Goal: Task Accomplishment & Management: Manage account settings

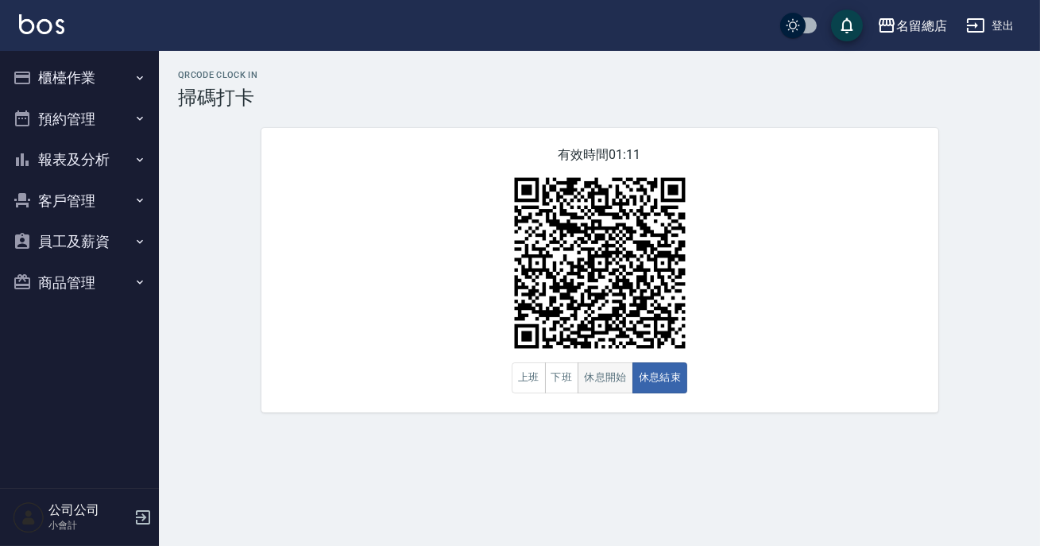
click at [596, 382] on button "休息開始" at bounding box center [606, 377] width 56 height 31
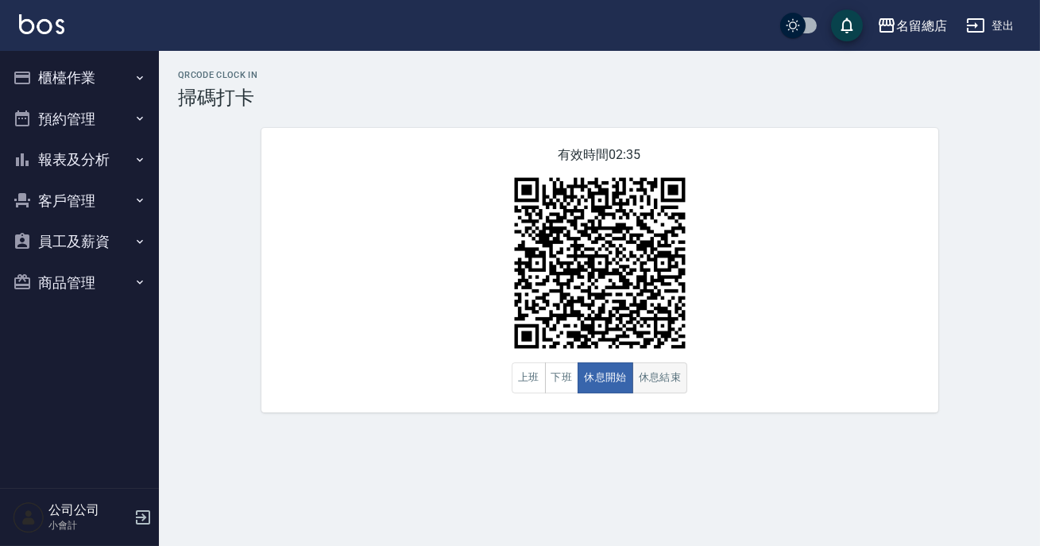
click at [680, 388] on button "休息結束" at bounding box center [661, 377] width 56 height 31
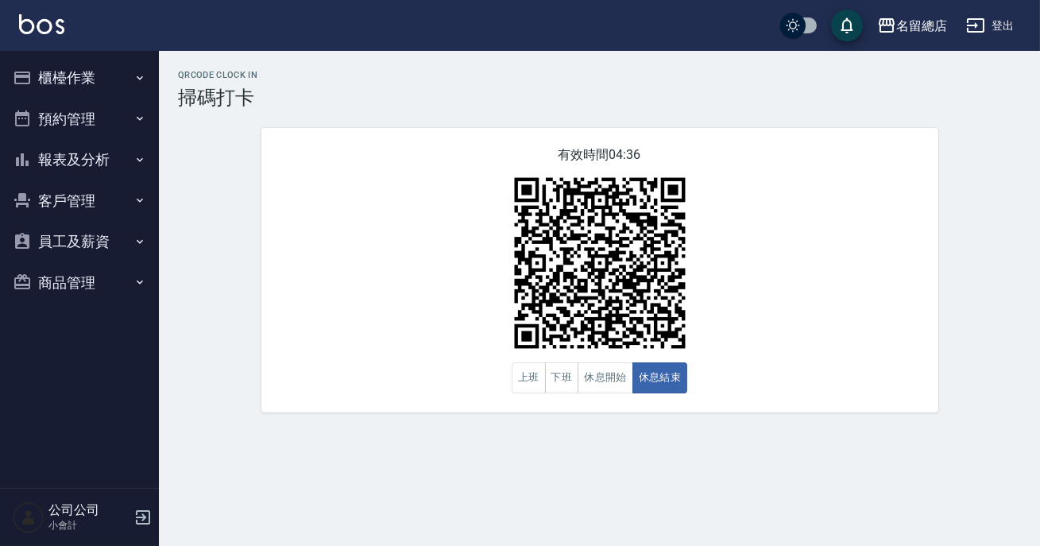
click at [136, 118] on icon "button" at bounding box center [140, 118] width 13 height 13
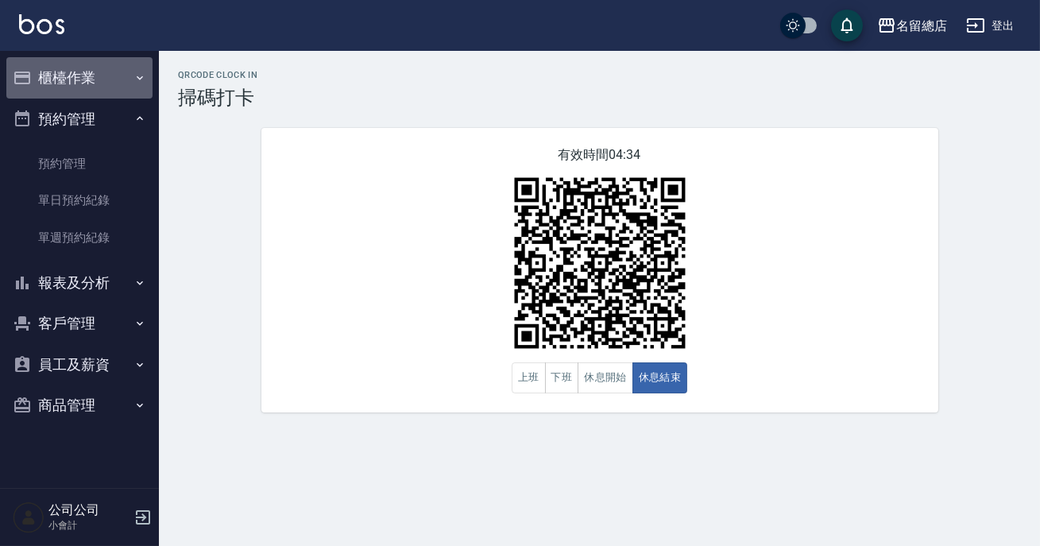
click at [117, 86] on button "櫃檯作業" at bounding box center [79, 77] width 146 height 41
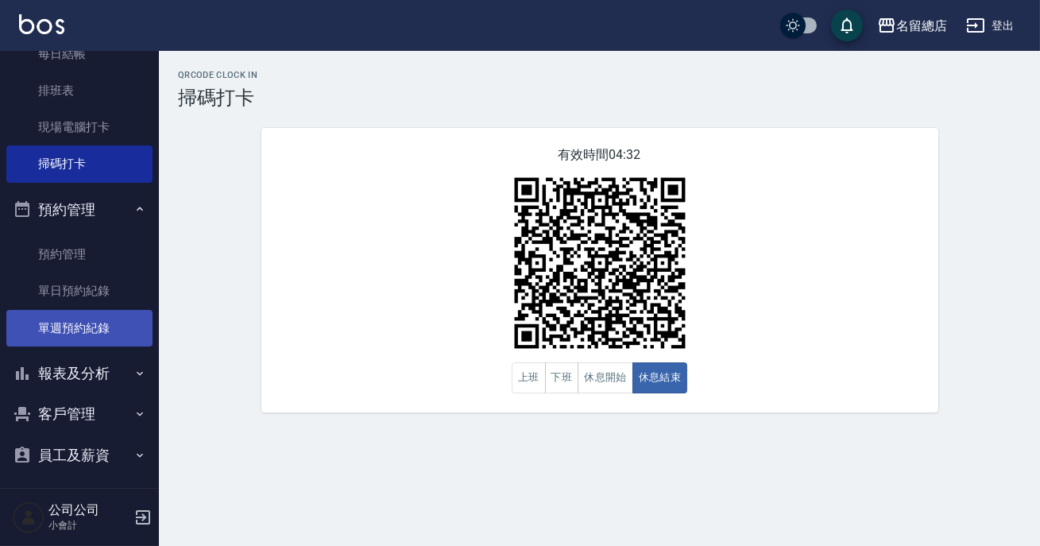
scroll to position [262, 0]
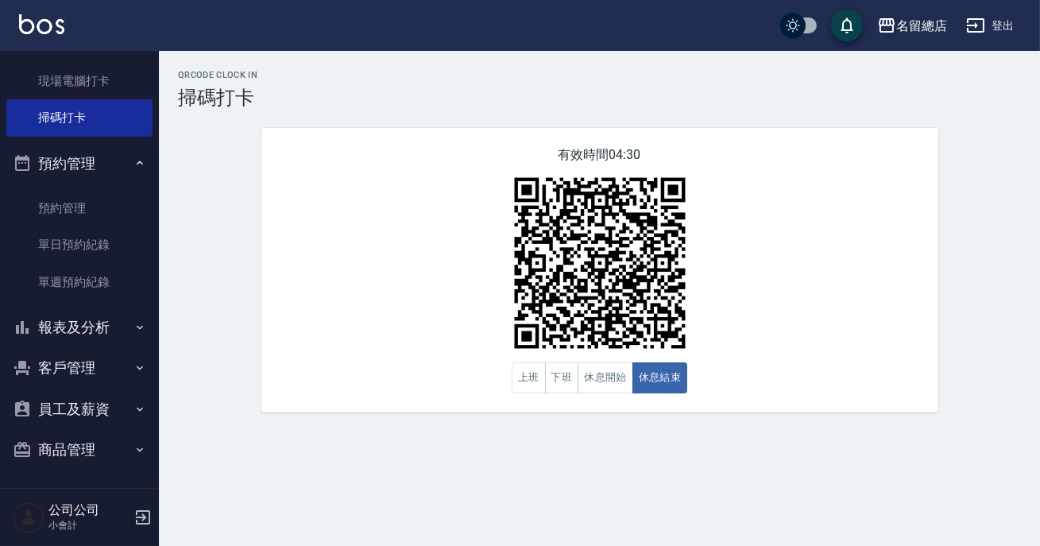
click at [114, 319] on button "報表及分析" at bounding box center [79, 327] width 146 height 41
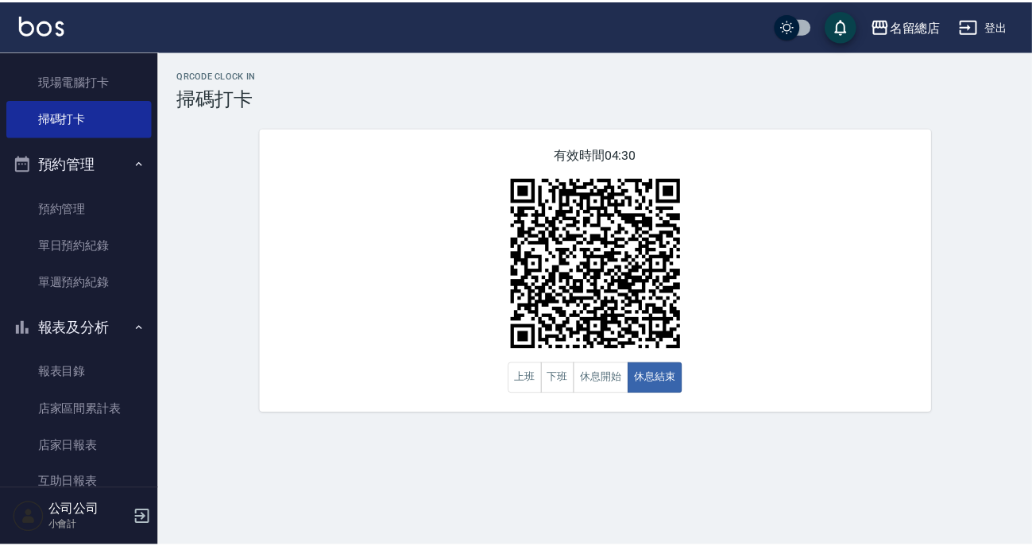
scroll to position [496, 0]
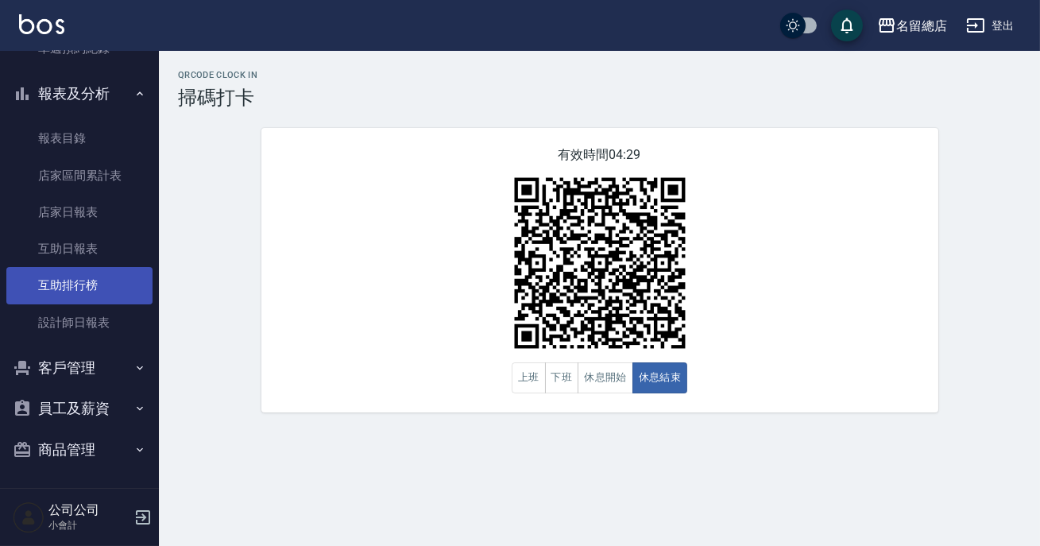
click at [103, 286] on link "互助排行榜" at bounding box center [79, 285] width 146 height 37
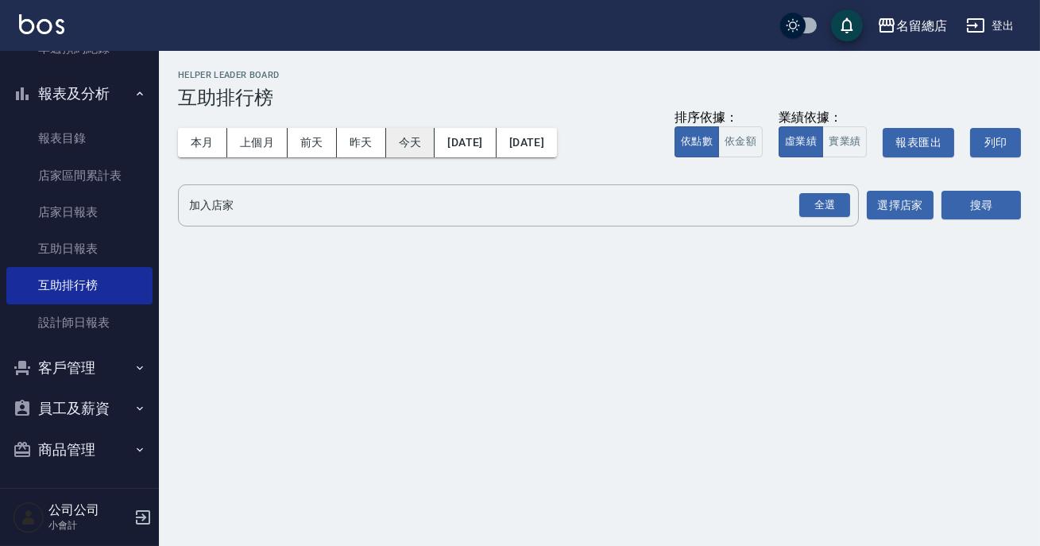
click at [405, 140] on button "今天" at bounding box center [410, 142] width 49 height 29
click at [820, 215] on div "全選" at bounding box center [824, 205] width 51 height 25
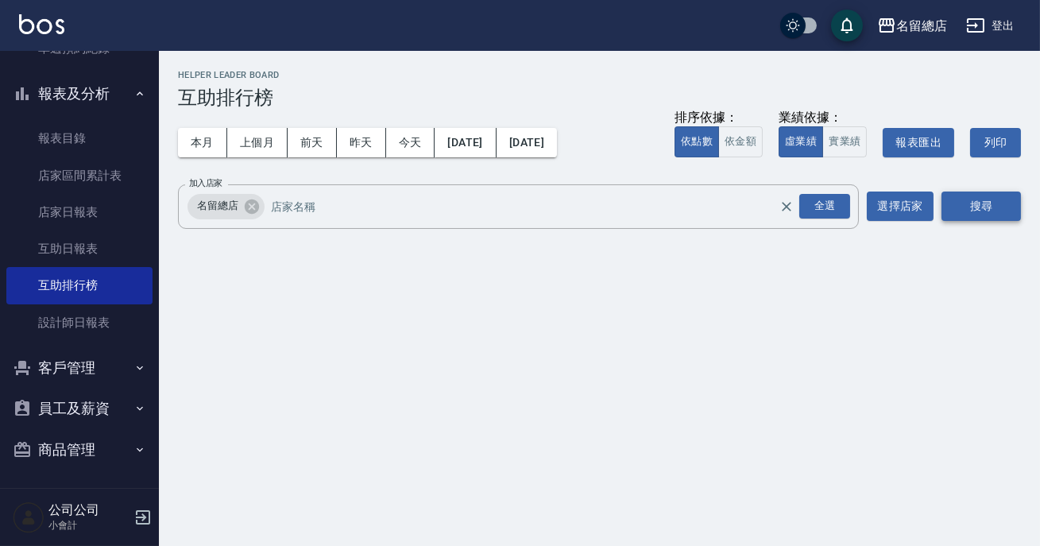
click at [965, 211] on button "搜尋" at bounding box center [981, 206] width 79 height 29
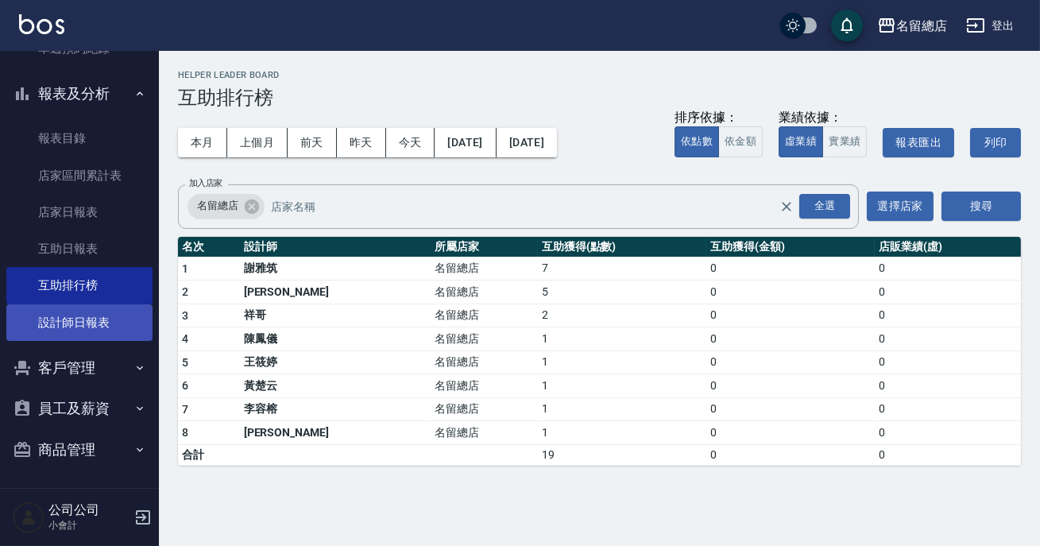
click at [76, 319] on link "設計師日報表" at bounding box center [79, 322] width 146 height 37
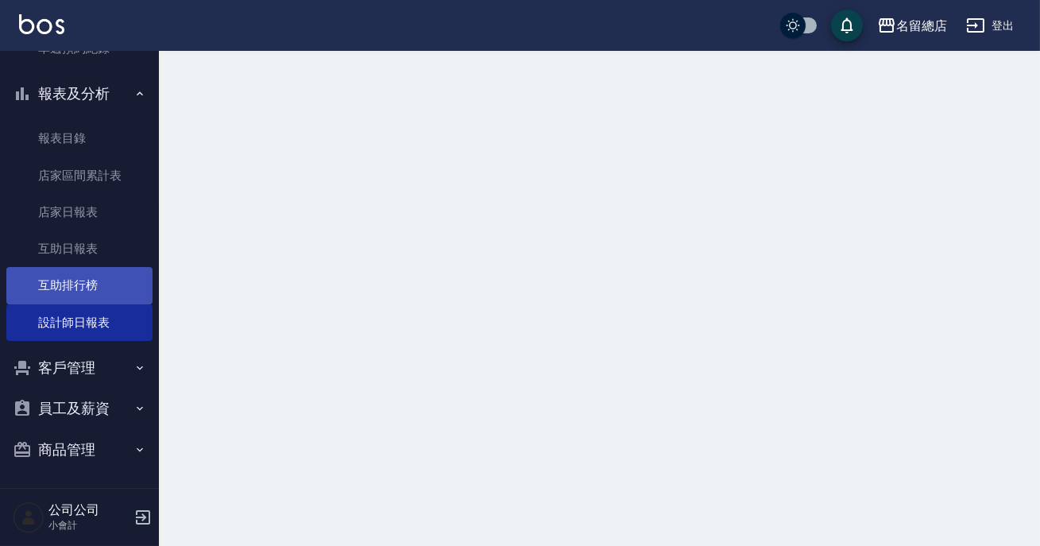
click at [97, 277] on link "互助排行榜" at bounding box center [79, 285] width 146 height 37
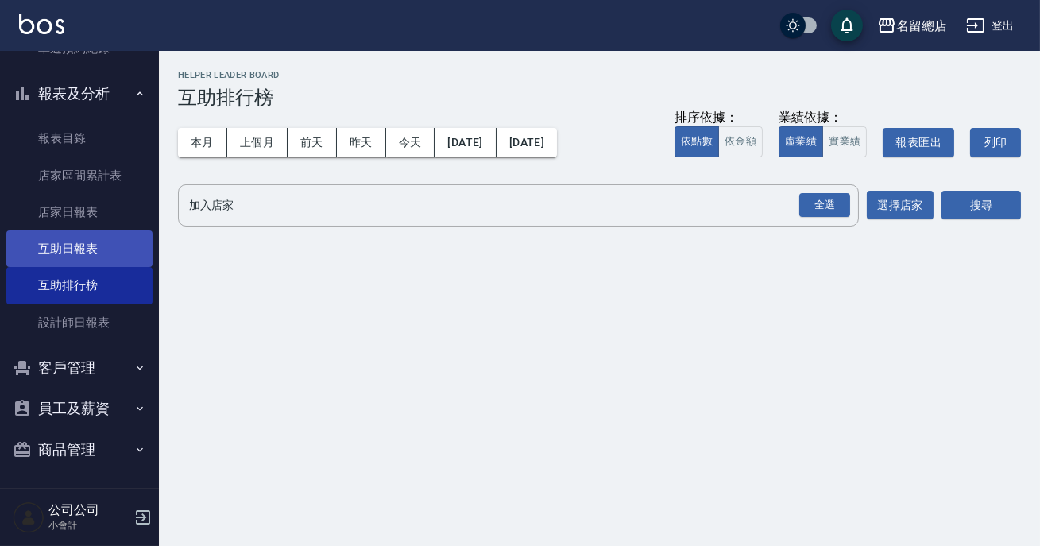
click at [96, 234] on link "互助日報表" at bounding box center [79, 248] width 146 height 37
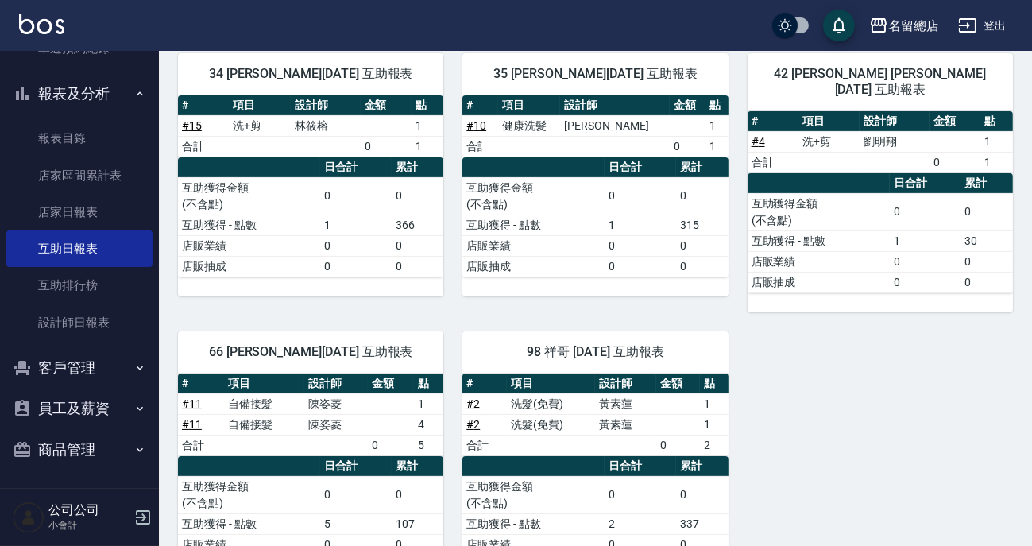
scroll to position [554, 0]
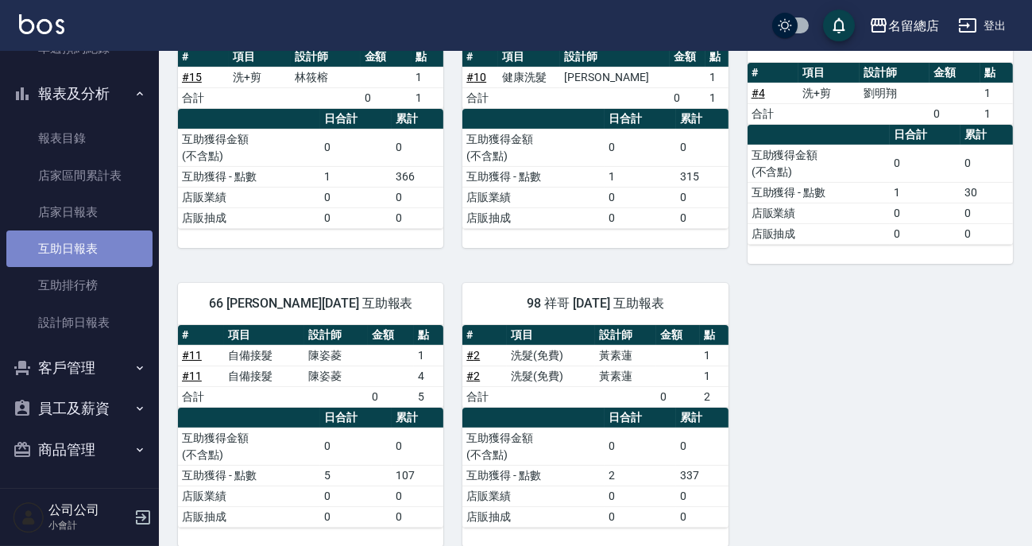
click at [81, 247] on link "互助日報表" at bounding box center [79, 248] width 146 height 37
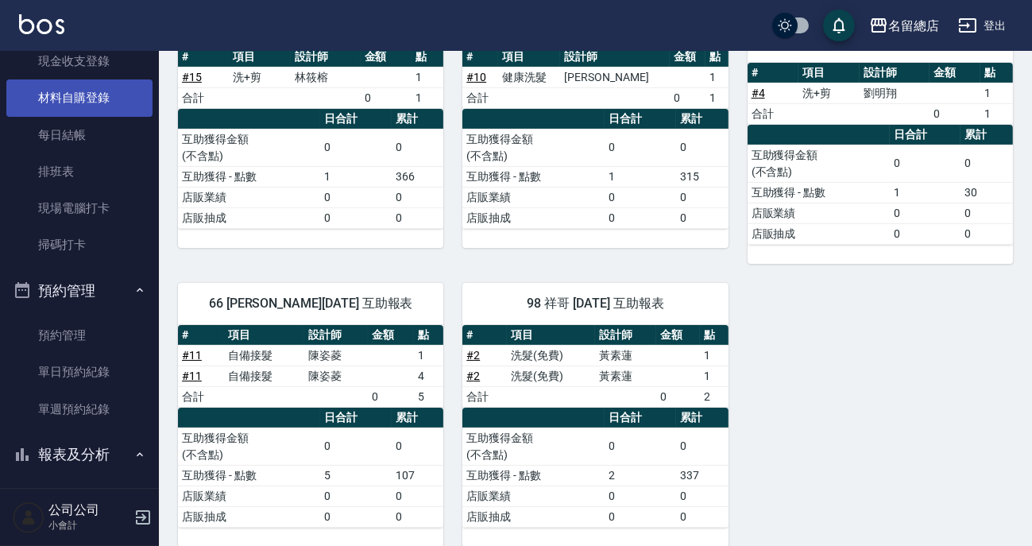
scroll to position [0, 0]
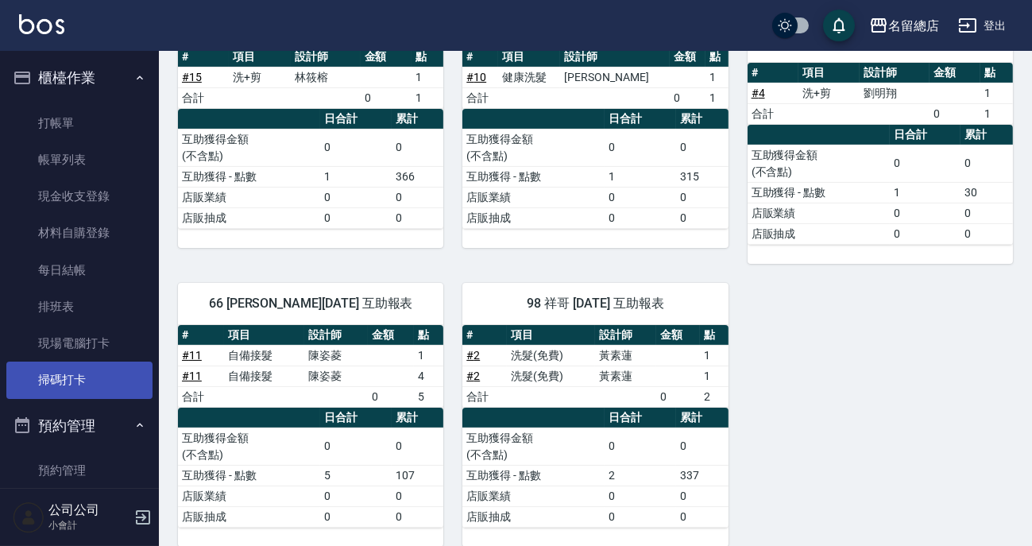
click at [49, 392] on link "掃碼打卡" at bounding box center [79, 380] width 146 height 37
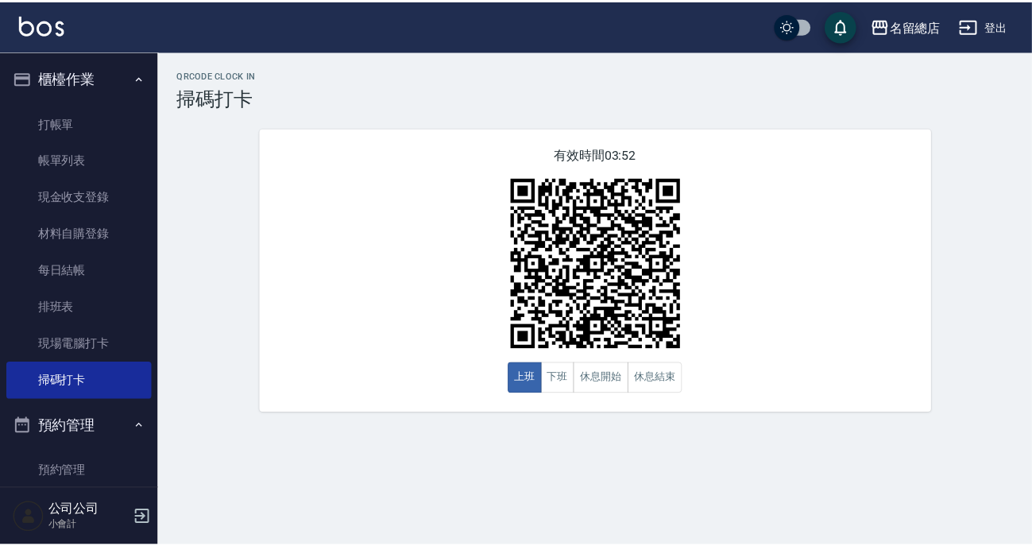
scroll to position [433, 0]
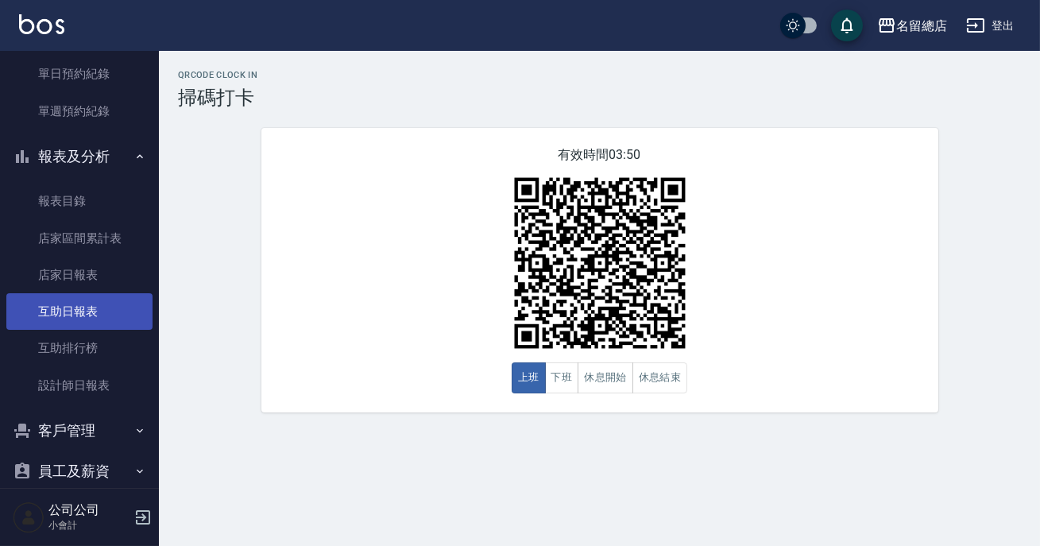
drag, startPoint x: 119, startPoint y: 346, endPoint x: 122, endPoint y: 327, distance: 19.3
click at [120, 346] on link "互助排行榜" at bounding box center [79, 348] width 146 height 37
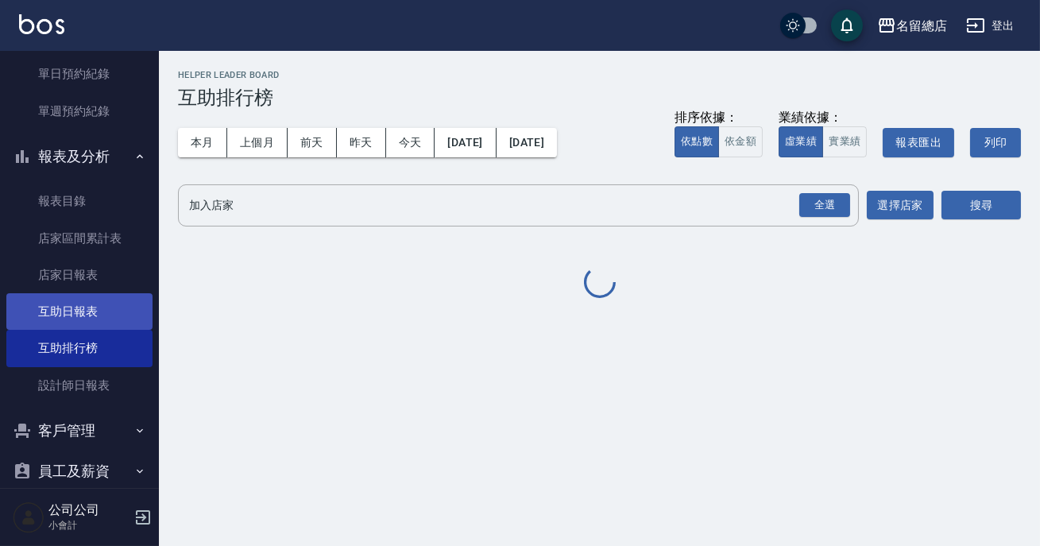
click at [114, 305] on link "互助日報表" at bounding box center [79, 311] width 146 height 37
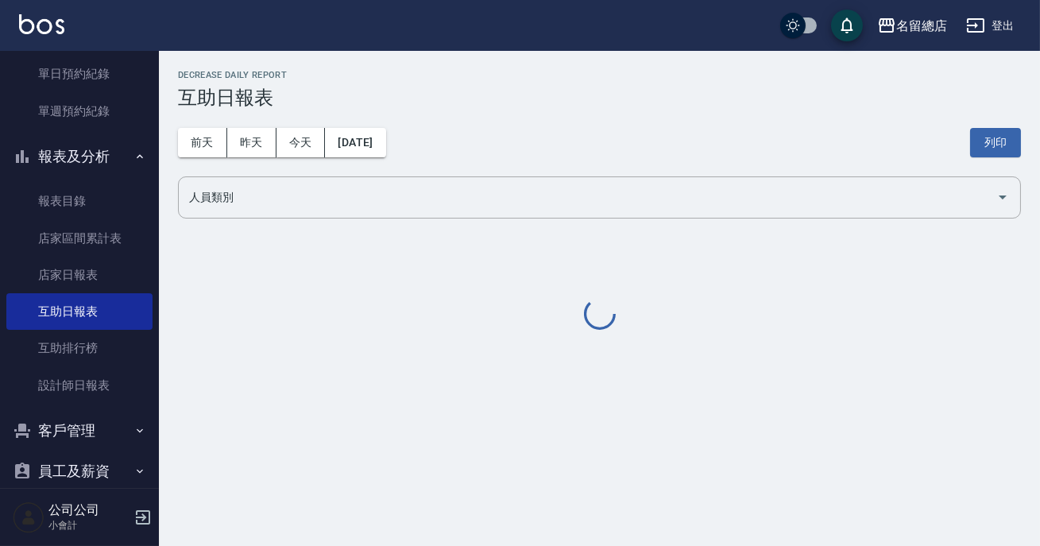
click at [292, 146] on button "今天" at bounding box center [301, 142] width 49 height 29
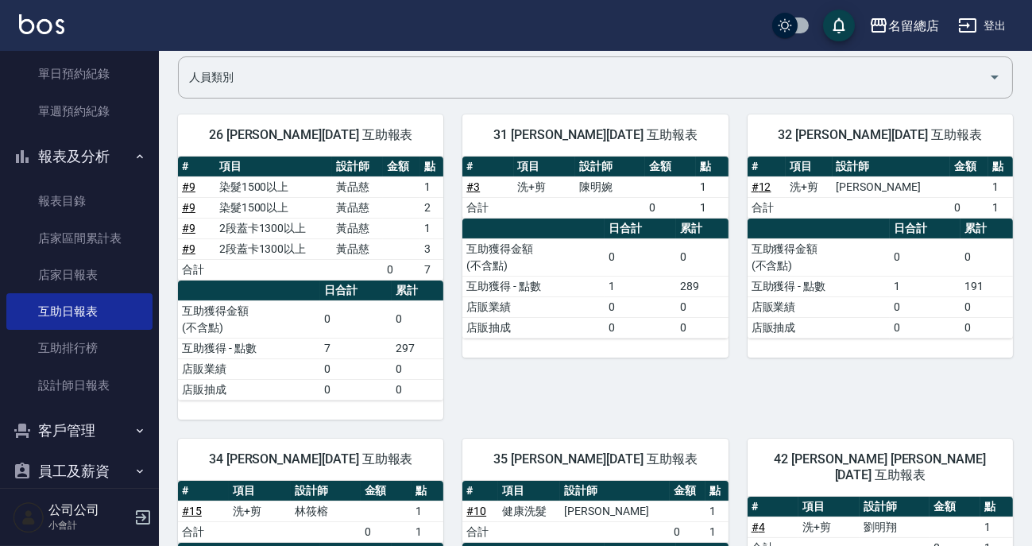
scroll to position [48, 0]
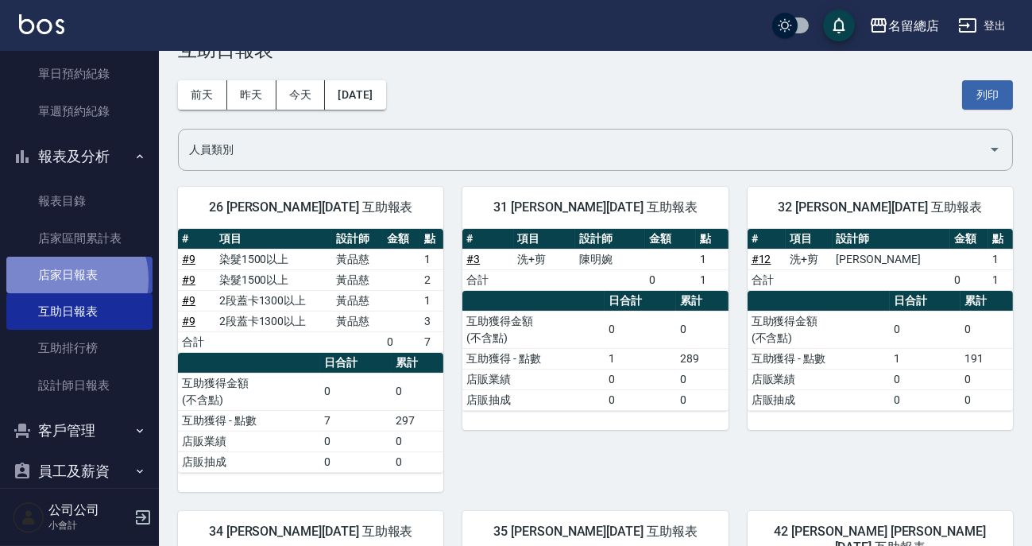
click at [64, 279] on link "店家日報表" at bounding box center [79, 275] width 146 height 37
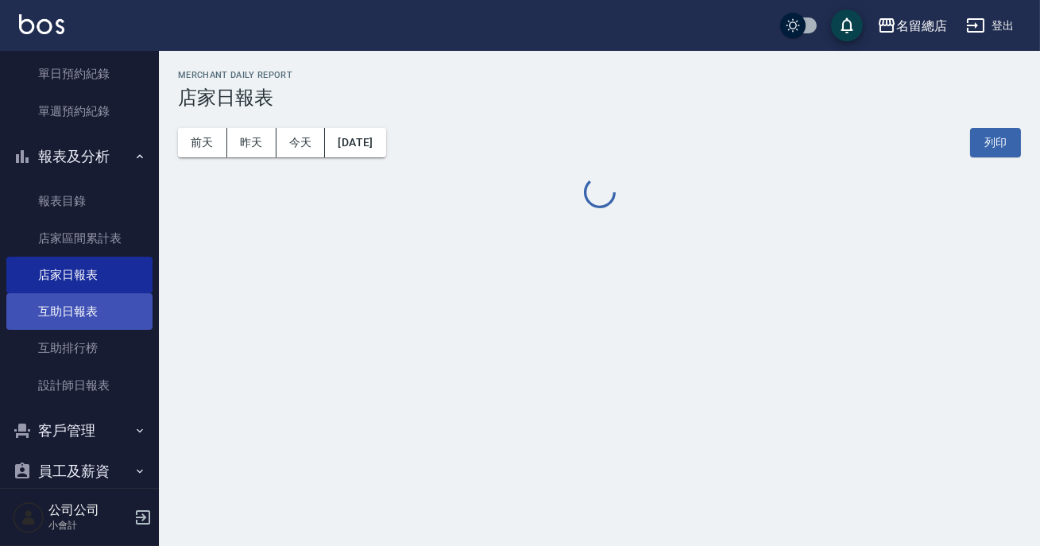
click at [91, 308] on link "互助日報表" at bounding box center [79, 311] width 146 height 37
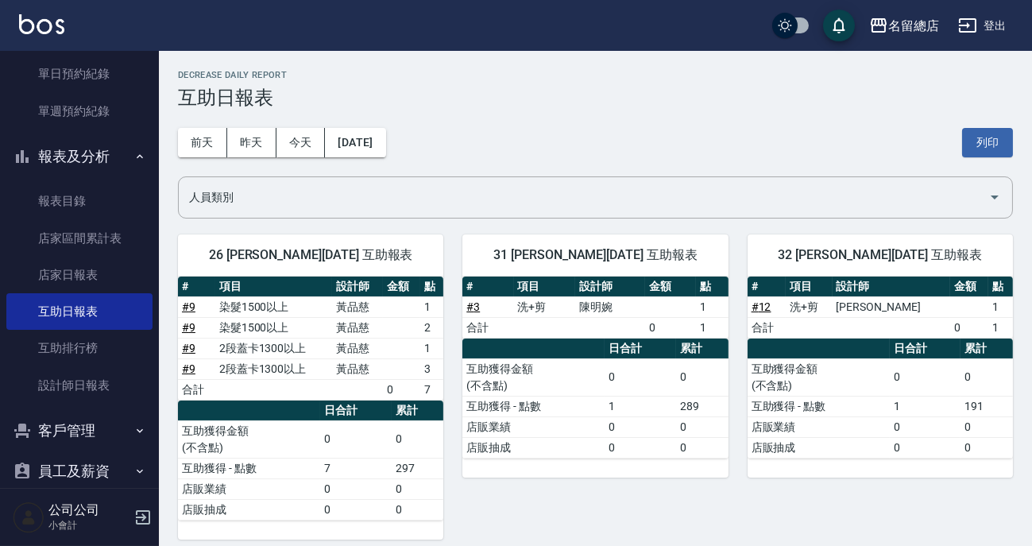
click at [122, 162] on button "報表及分析" at bounding box center [79, 156] width 146 height 41
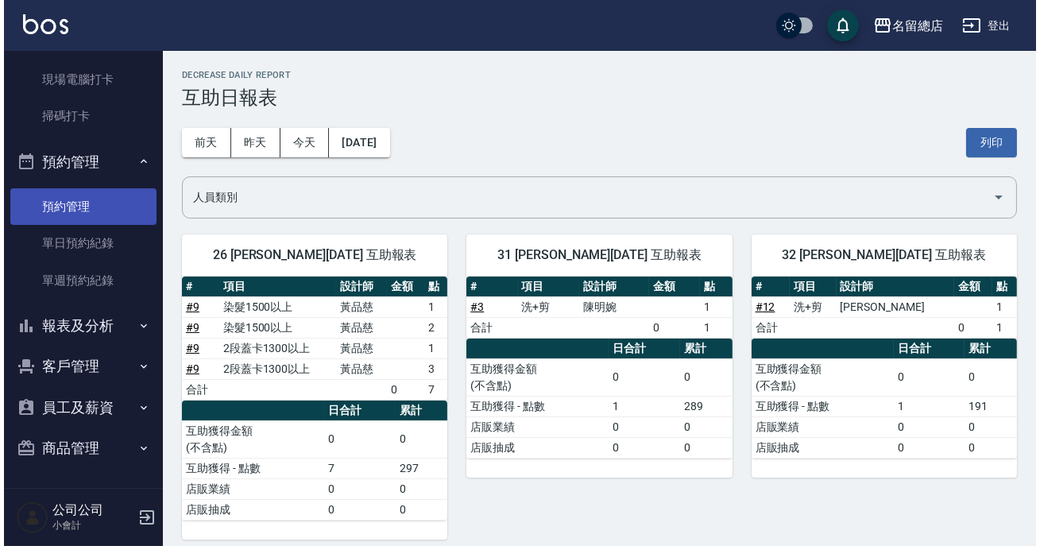
scroll to position [263, 0]
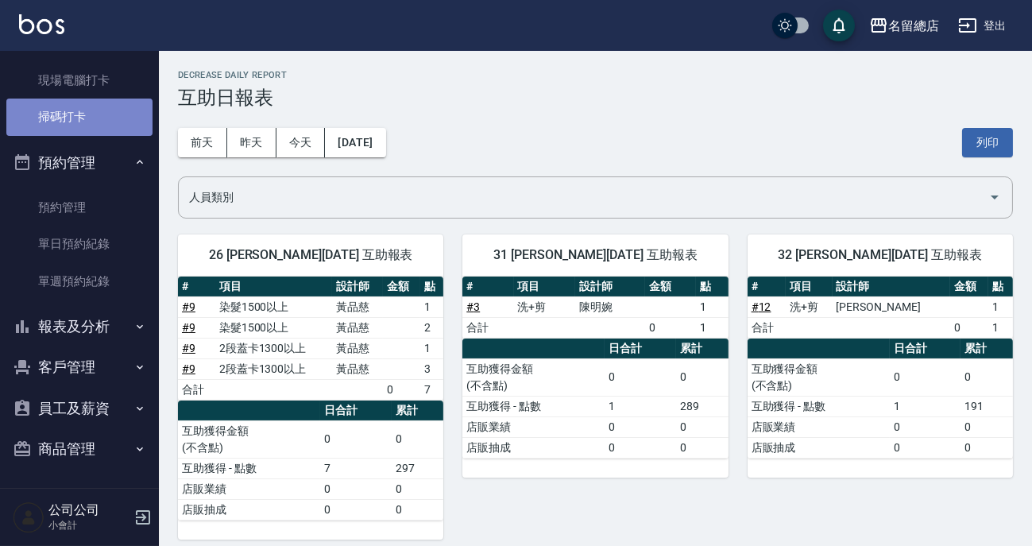
click at [100, 121] on link "掃碼打卡" at bounding box center [79, 117] width 146 height 37
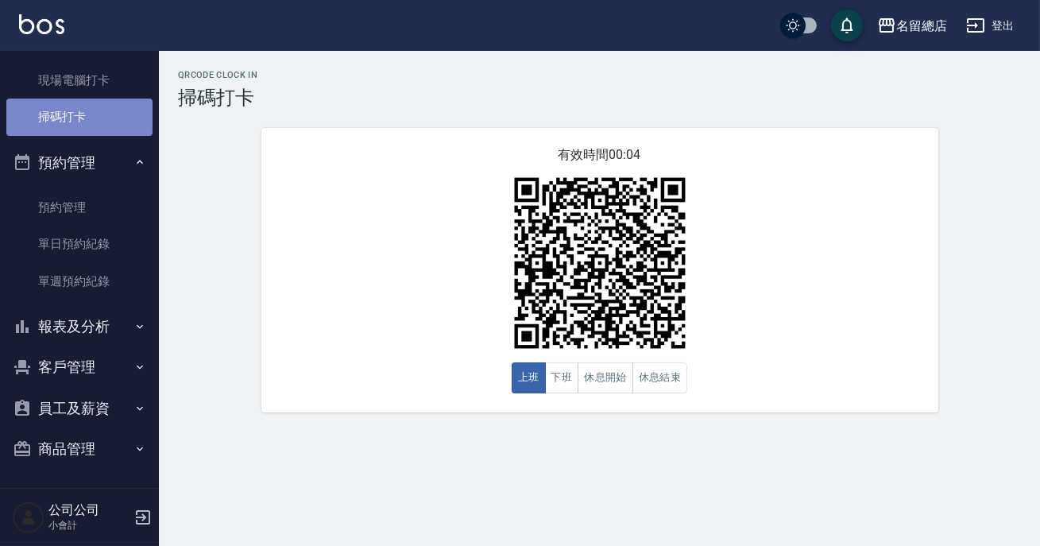
click at [95, 119] on link "掃碼打卡" at bounding box center [79, 117] width 146 height 37
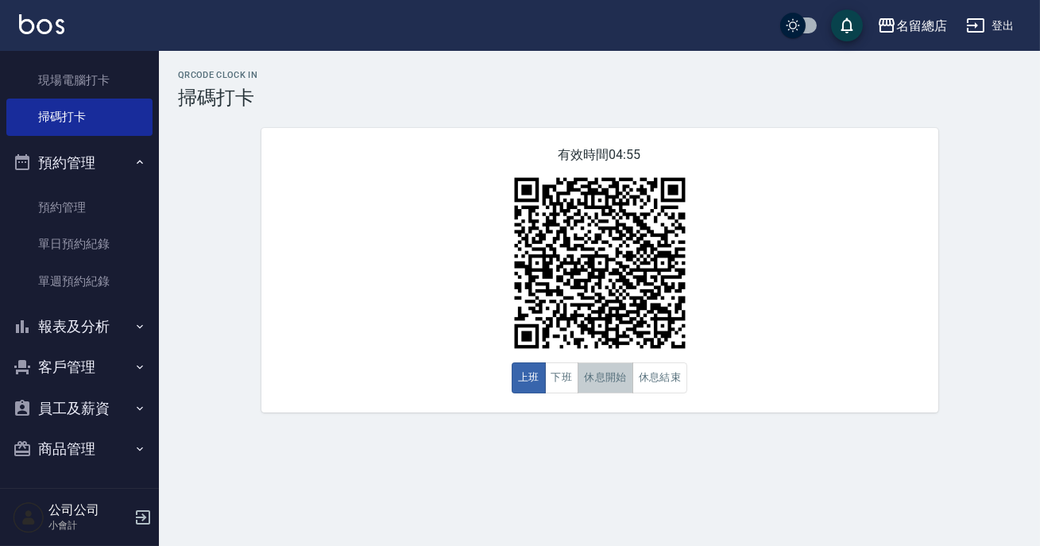
click at [614, 382] on button "休息開始" at bounding box center [606, 377] width 56 height 31
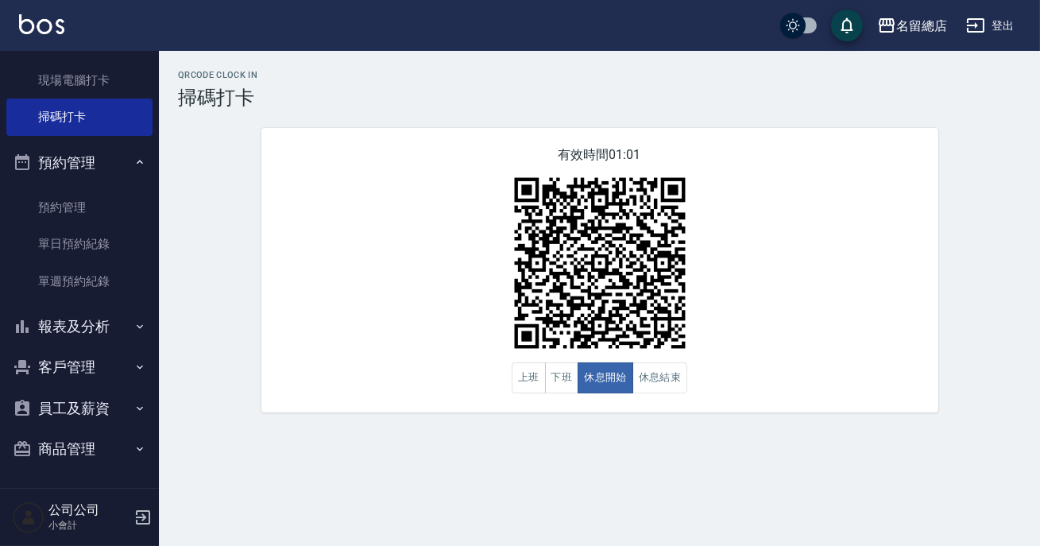
drag, startPoint x: 1039, startPoint y: 219, endPoint x: 1039, endPoint y: 207, distance: 12.7
click at [1039, 220] on div "QRcode Clock In 掃碼打卡 有效時間 01:01 上班 下班 休息開始 休息結束" at bounding box center [599, 241] width 881 height 343
click at [649, 375] on button "休息結束" at bounding box center [661, 377] width 56 height 31
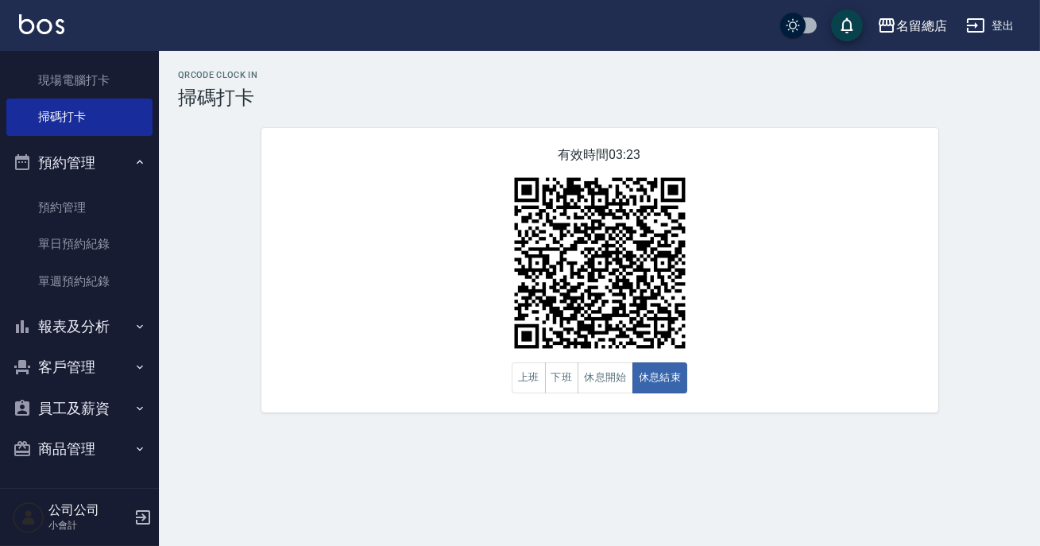
drag, startPoint x: 649, startPoint y: 375, endPoint x: 637, endPoint y: 397, distance: 24.5
click at [641, 390] on button "休息結束" at bounding box center [661, 377] width 56 height 31
click at [604, 368] on button "休息開始" at bounding box center [606, 377] width 56 height 31
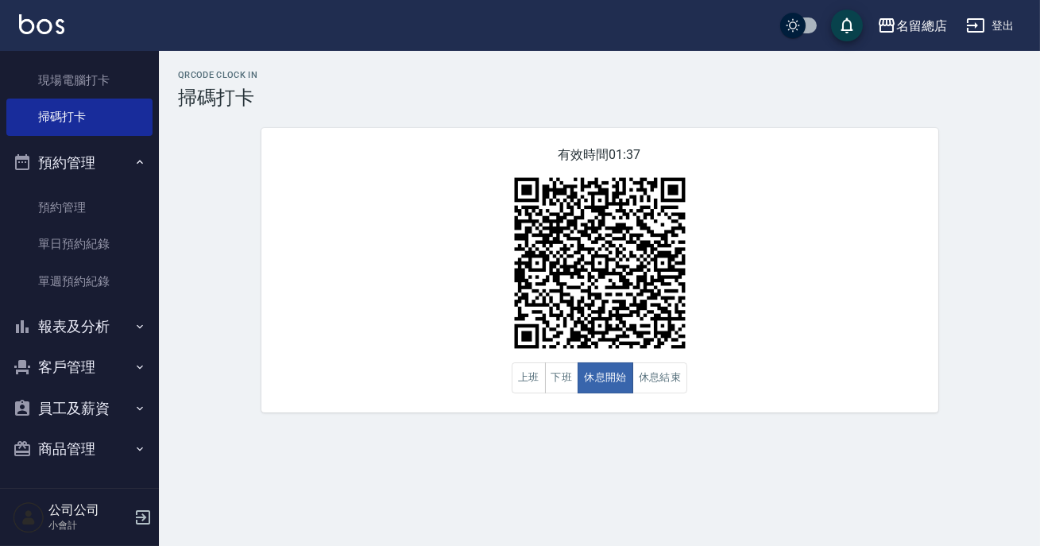
click at [590, 358] on img at bounding box center [600, 263] width 199 height 199
click at [667, 368] on button "休息結束" at bounding box center [661, 377] width 56 height 31
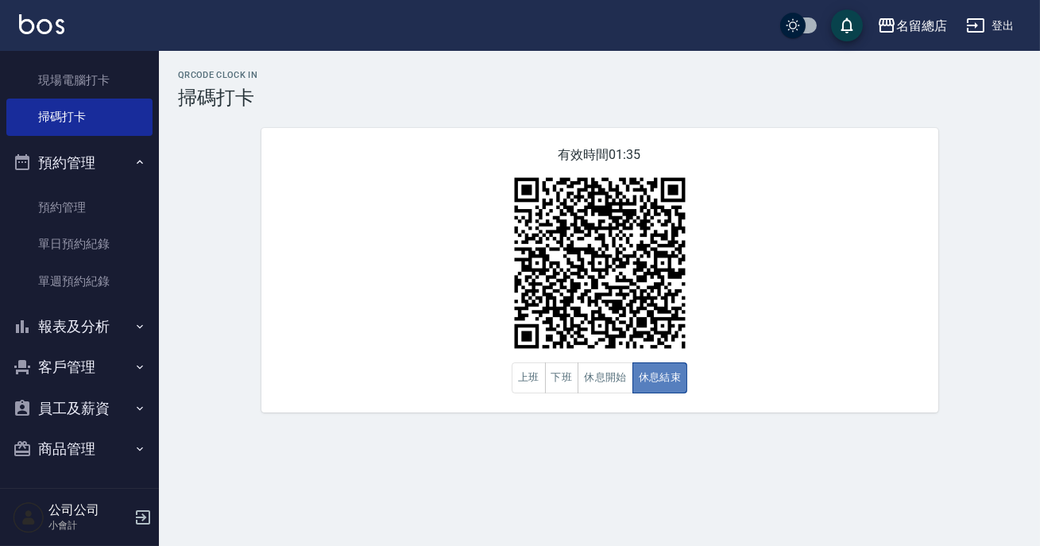
click at [665, 369] on button "休息結束" at bounding box center [661, 377] width 56 height 31
click at [603, 383] on button "休息開始" at bounding box center [606, 377] width 56 height 31
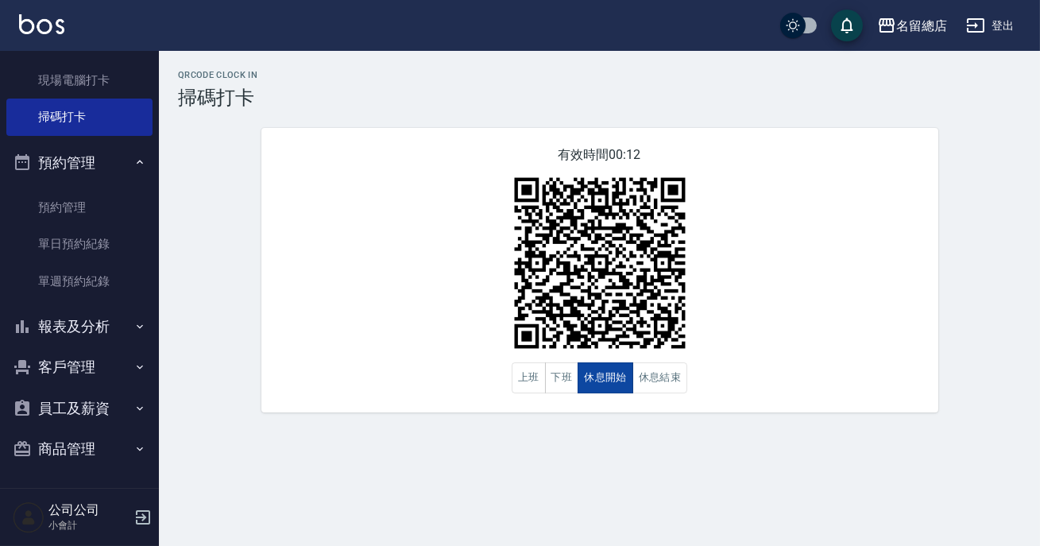
click at [604, 383] on button "休息開始" at bounding box center [606, 377] width 56 height 31
click at [87, 331] on button "報表及分析" at bounding box center [79, 327] width 146 height 41
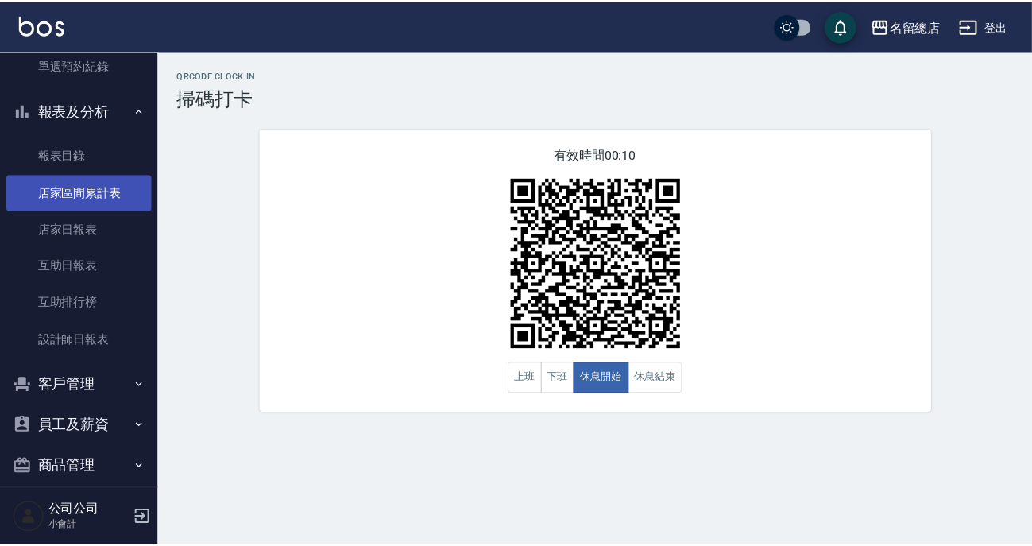
scroll to position [496, 0]
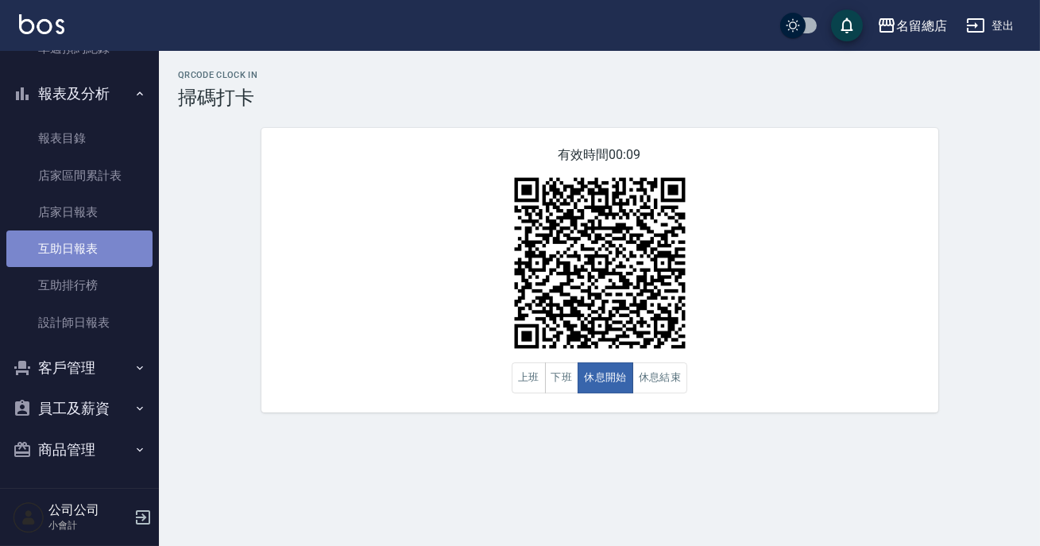
click at [82, 246] on link "互助日報表" at bounding box center [79, 248] width 146 height 37
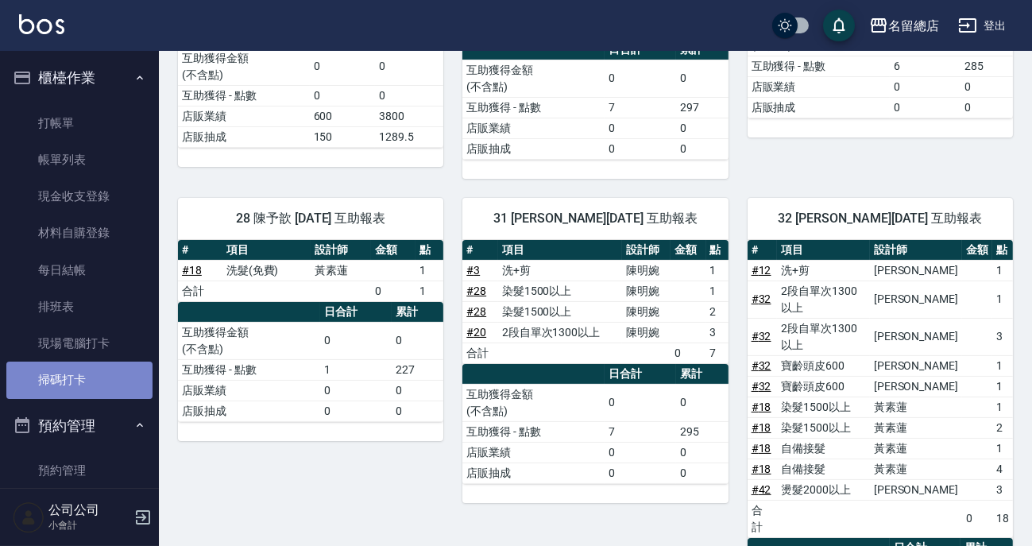
click at [86, 382] on link "掃碼打卡" at bounding box center [79, 380] width 146 height 37
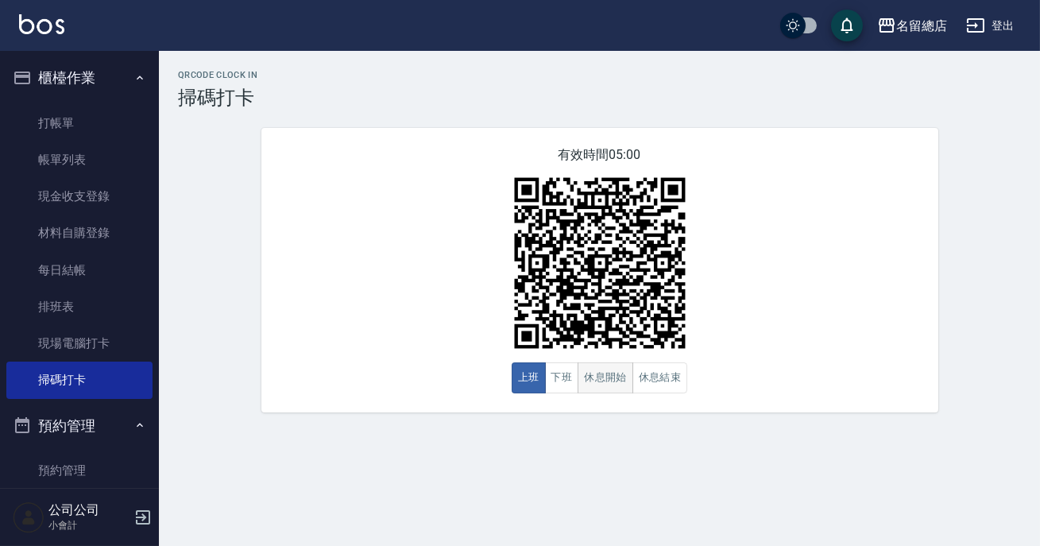
click at [620, 369] on button "休息開始" at bounding box center [606, 377] width 56 height 31
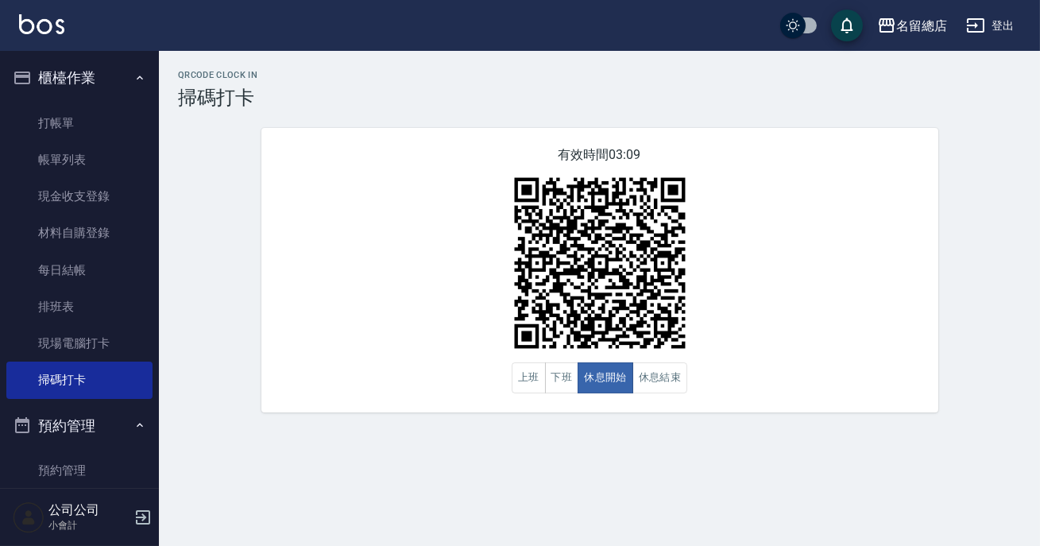
click at [716, 312] on div "有效時間 03:09 上班 下班 休息開始 休息結束" at bounding box center [599, 270] width 677 height 285
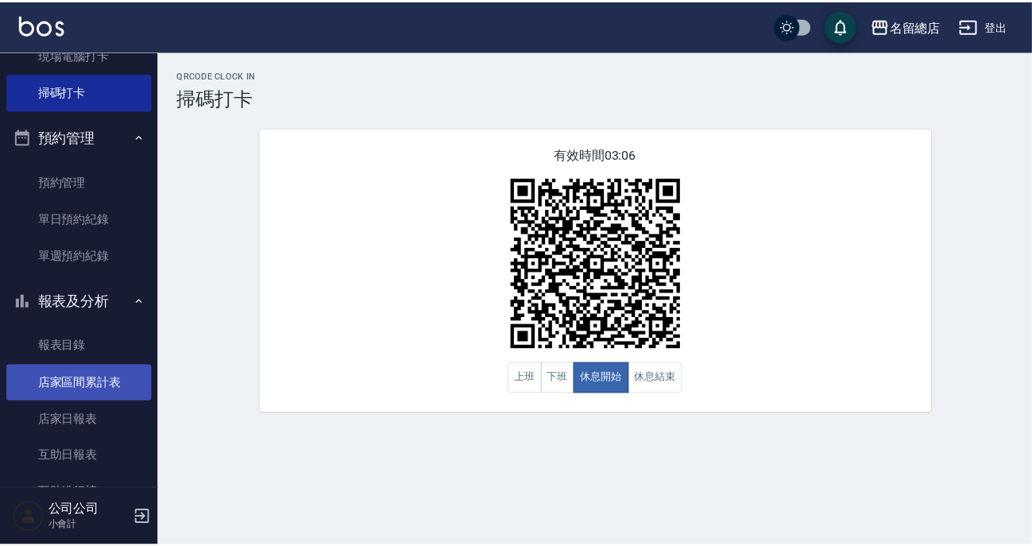
scroll to position [361, 0]
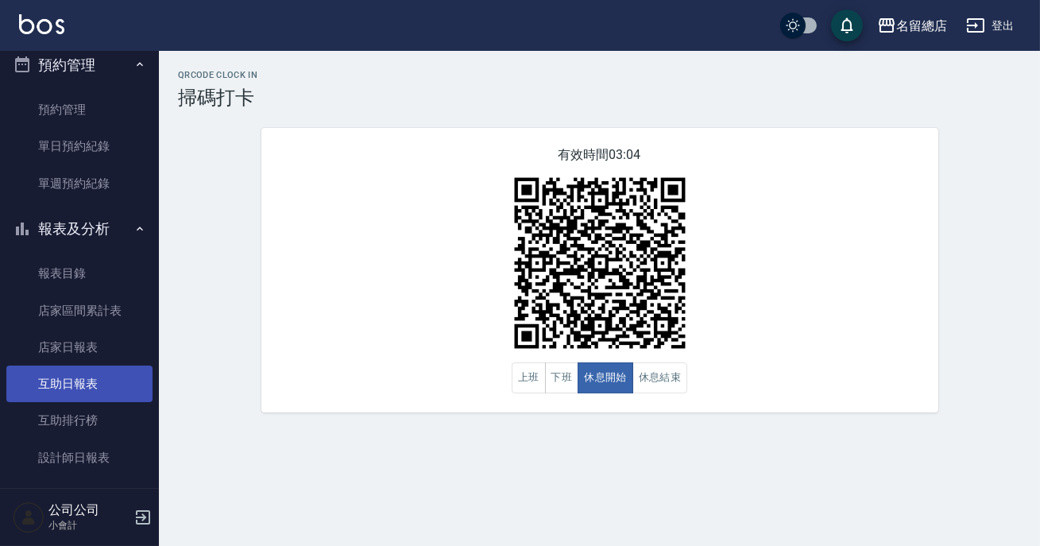
click at [99, 381] on link "互助日報表" at bounding box center [79, 384] width 146 height 37
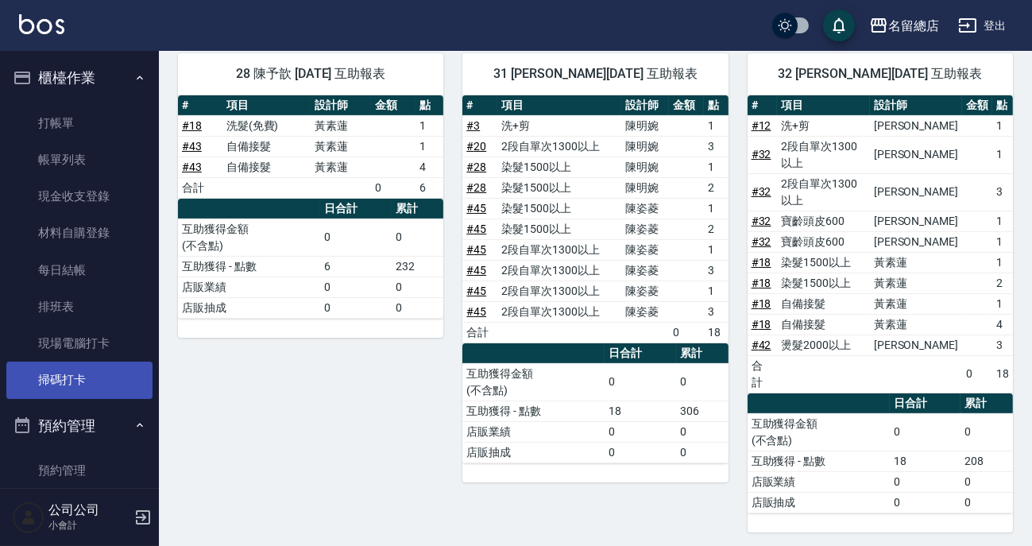
click at [114, 364] on link "掃碼打卡" at bounding box center [79, 380] width 146 height 37
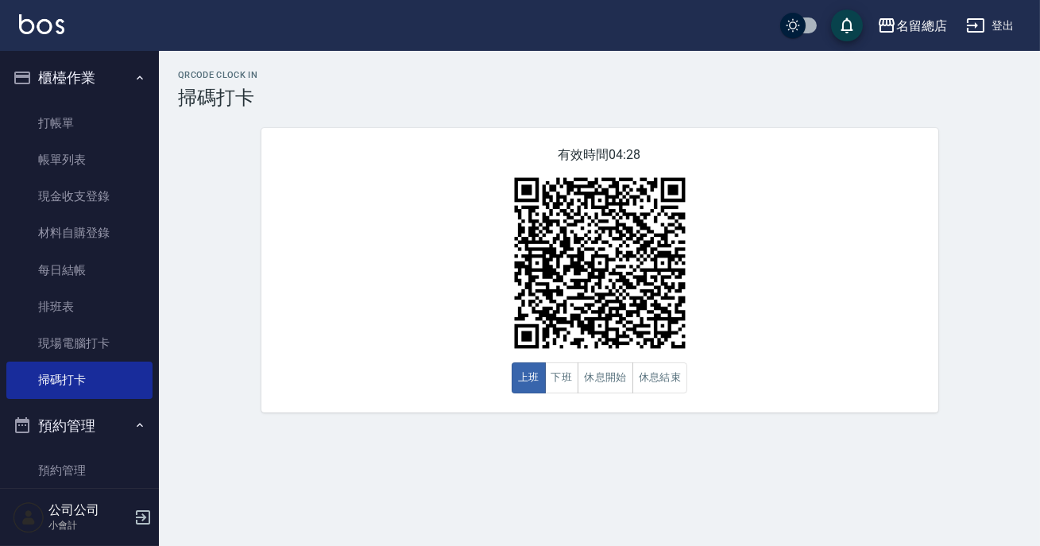
click at [305, 513] on div "QRcode Clock In 掃碼打卡 有效時間 04:28 上班 下班 休息開始 休息結束" at bounding box center [520, 273] width 1040 height 546
click at [653, 392] on button "休息結束" at bounding box center [661, 377] width 56 height 31
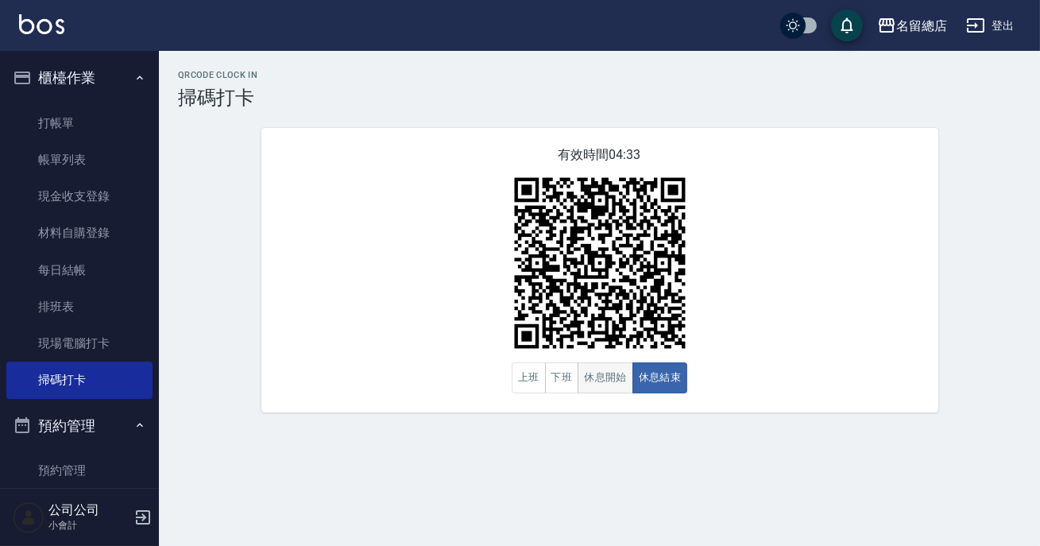
click at [599, 376] on button "休息開始" at bounding box center [606, 377] width 56 height 31
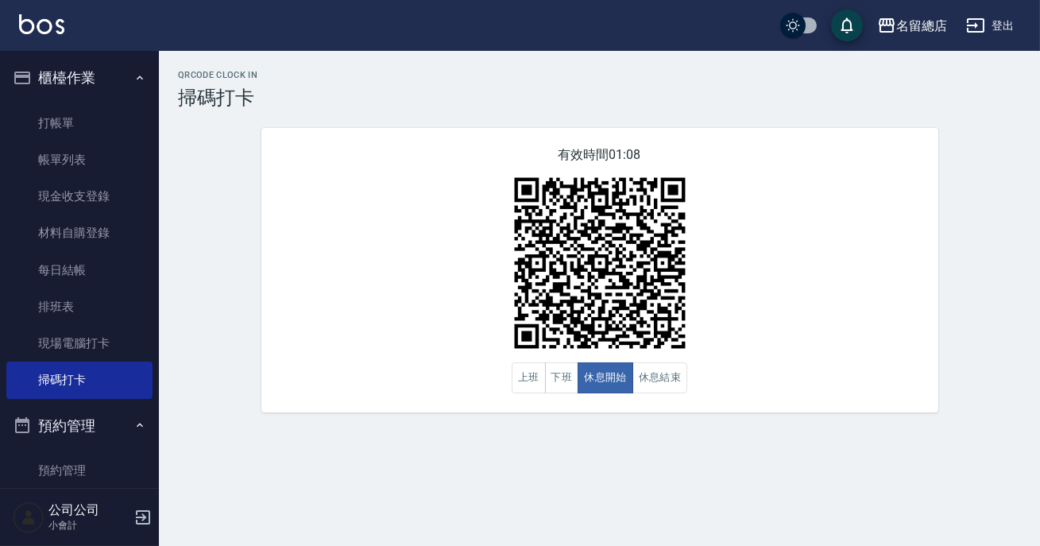
click at [1039, 284] on div "QRcode Clock In 掃碼打卡 有效時間 01:08 上班 下班 休息開始 休息結束" at bounding box center [599, 241] width 881 height 343
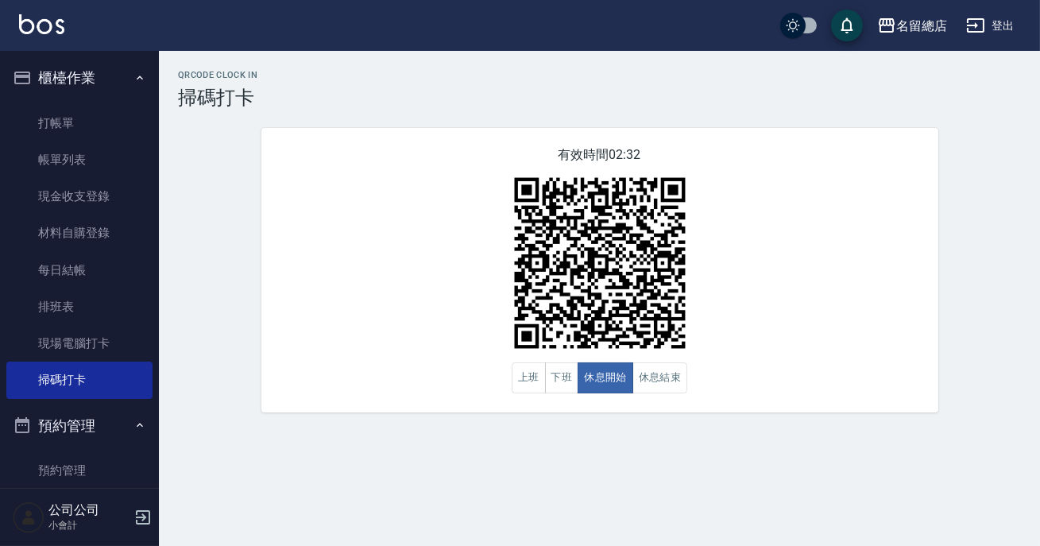
click at [1039, 535] on div "QRcode Clock In 掃碼打卡 有效時間 02:32 上班 下班 休息開始 休息結束" at bounding box center [520, 273] width 1040 height 546
drag, startPoint x: 649, startPoint y: 389, endPoint x: 611, endPoint y: 338, distance: 63.6
click at [648, 388] on button "休息結束" at bounding box center [661, 377] width 56 height 31
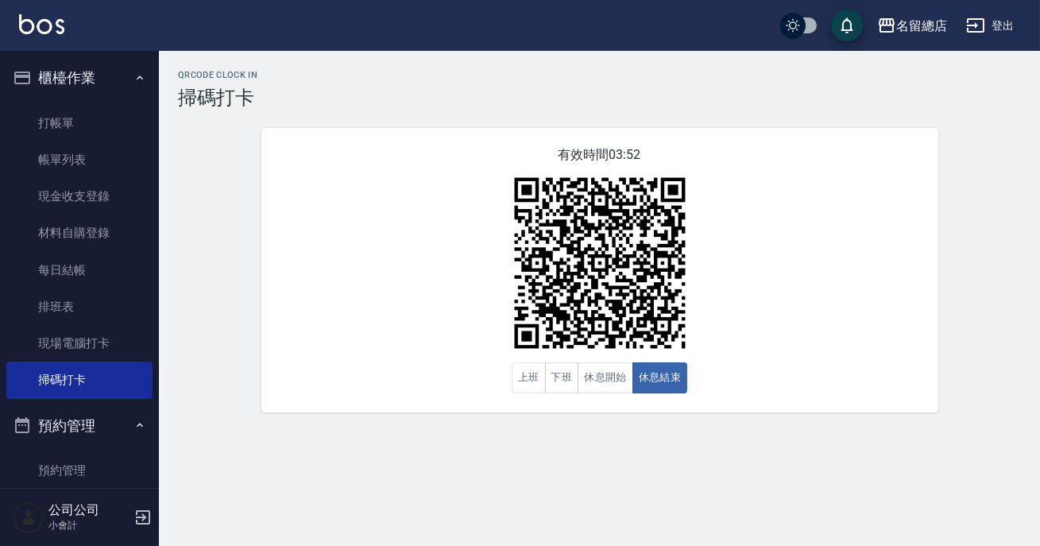
click at [611, 338] on img at bounding box center [600, 263] width 199 height 199
click at [590, 392] on button "休息開始" at bounding box center [606, 377] width 56 height 31
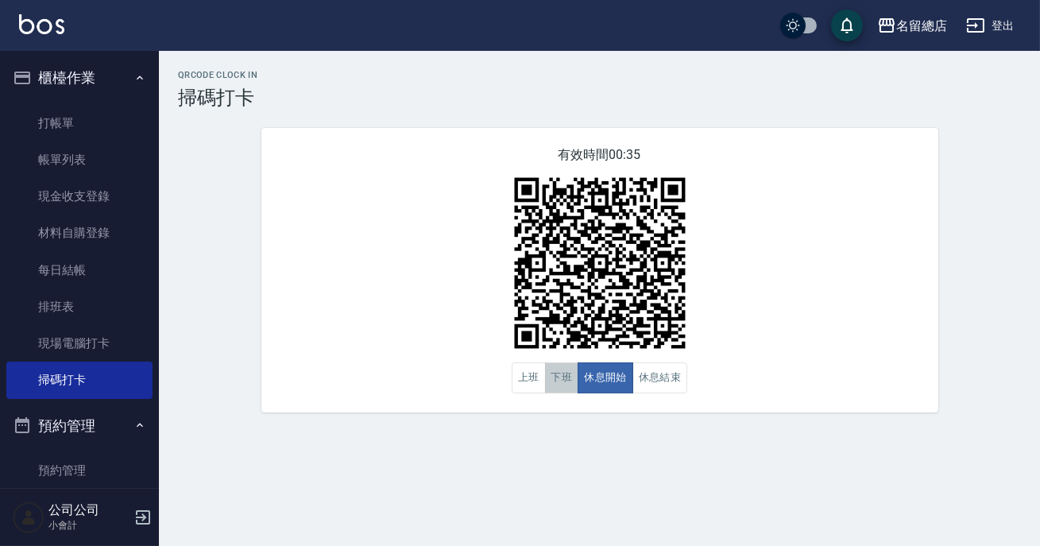
click at [570, 385] on button "下班" at bounding box center [562, 377] width 34 height 31
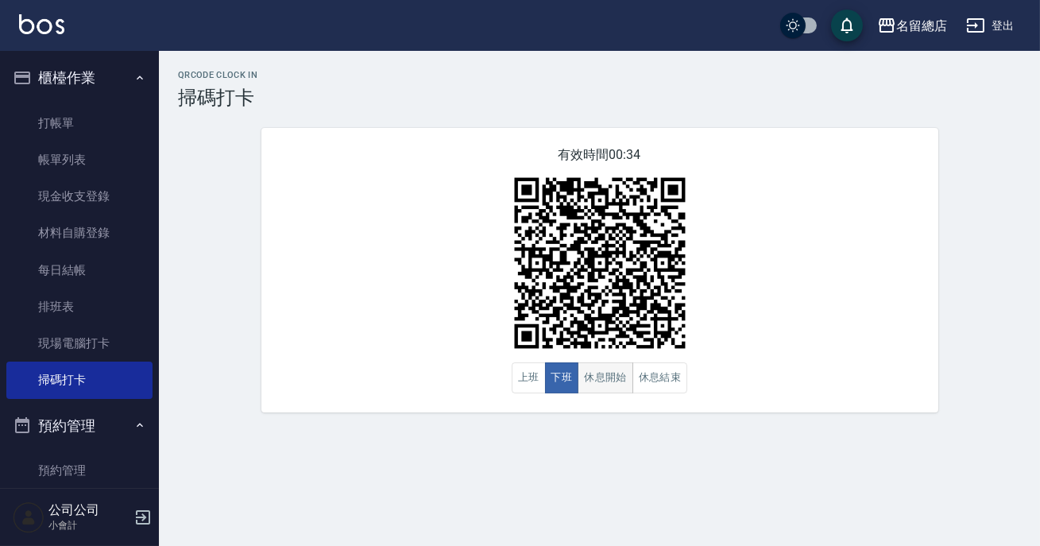
click at [602, 370] on button "休息開始" at bounding box center [606, 377] width 56 height 31
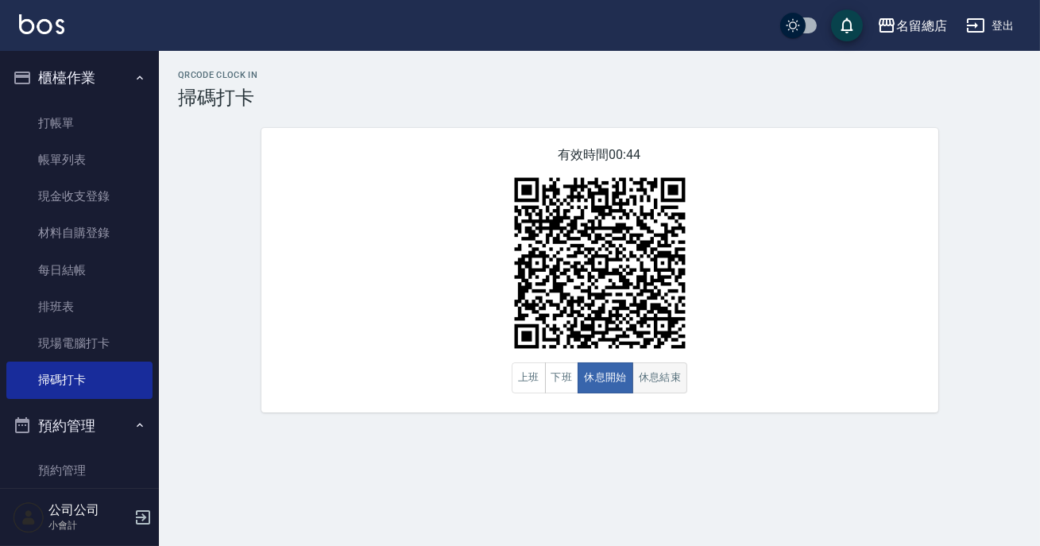
click at [668, 393] on button "休息結束" at bounding box center [661, 377] width 56 height 31
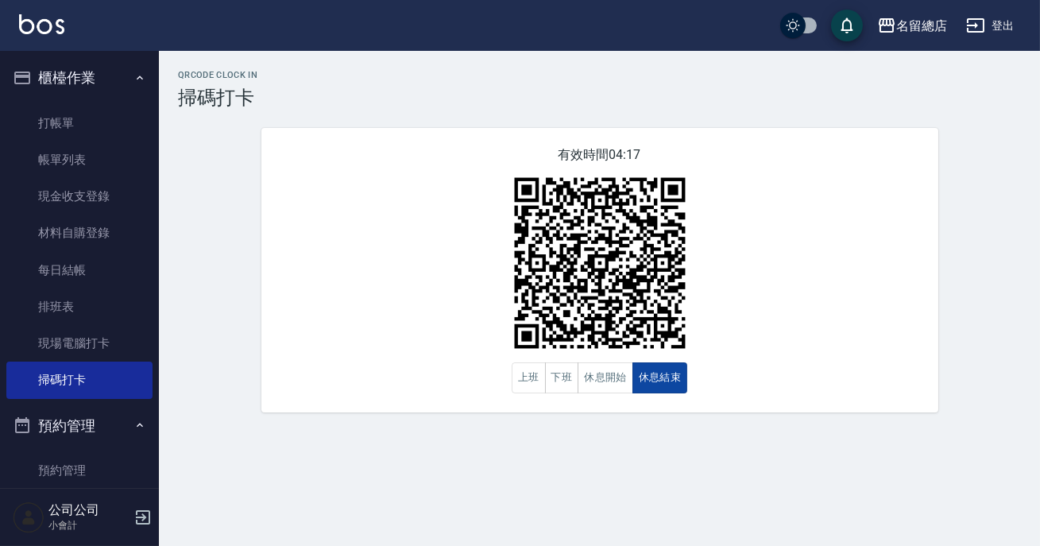
click at [661, 383] on button "休息結束" at bounding box center [661, 377] width 56 height 31
click at [587, 373] on button "休息開始" at bounding box center [606, 377] width 56 height 31
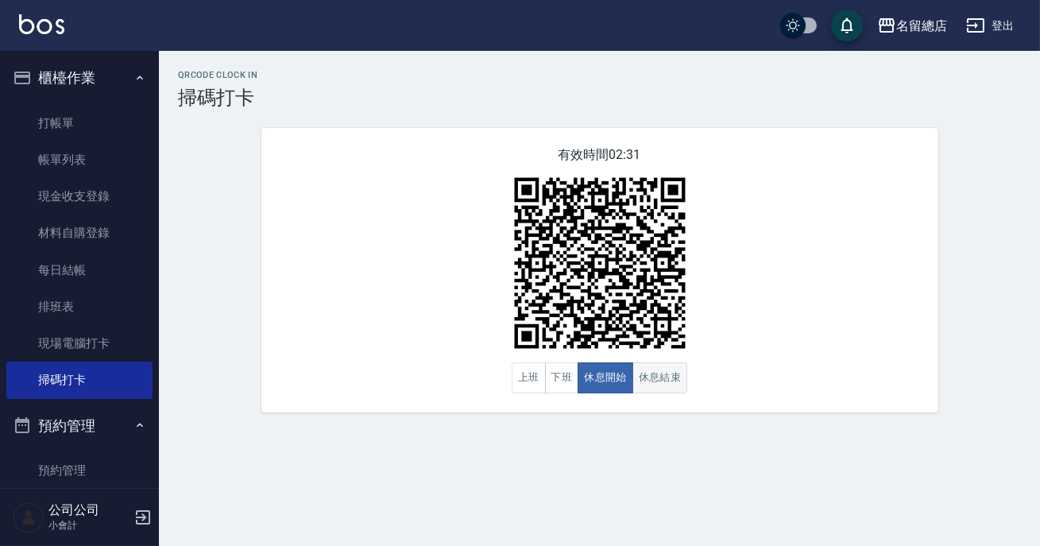
click at [660, 381] on button "休息結束" at bounding box center [661, 377] width 56 height 31
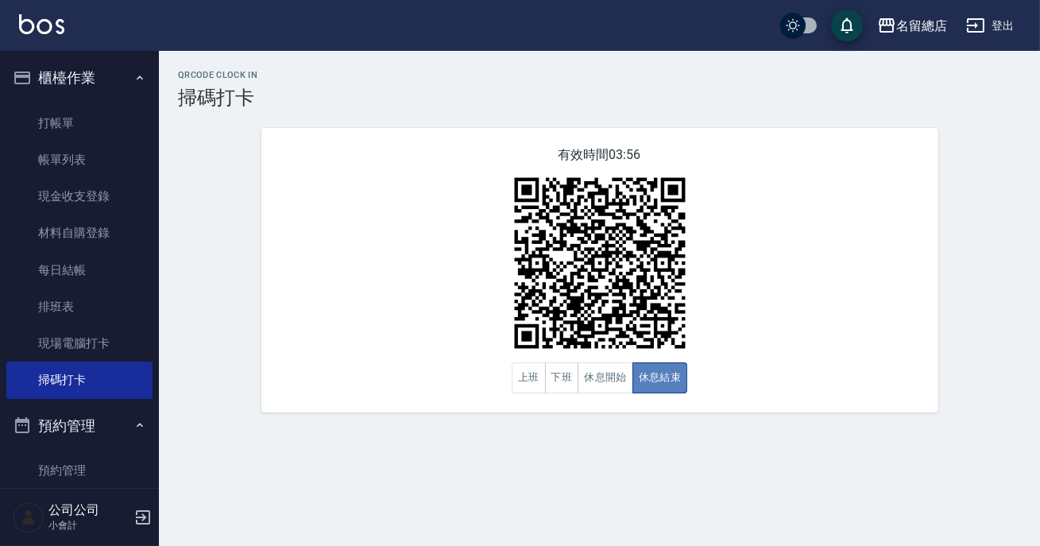
click at [661, 381] on button "休息結束" at bounding box center [661, 377] width 56 height 31
click at [617, 366] on button "休息開始" at bounding box center [606, 377] width 56 height 31
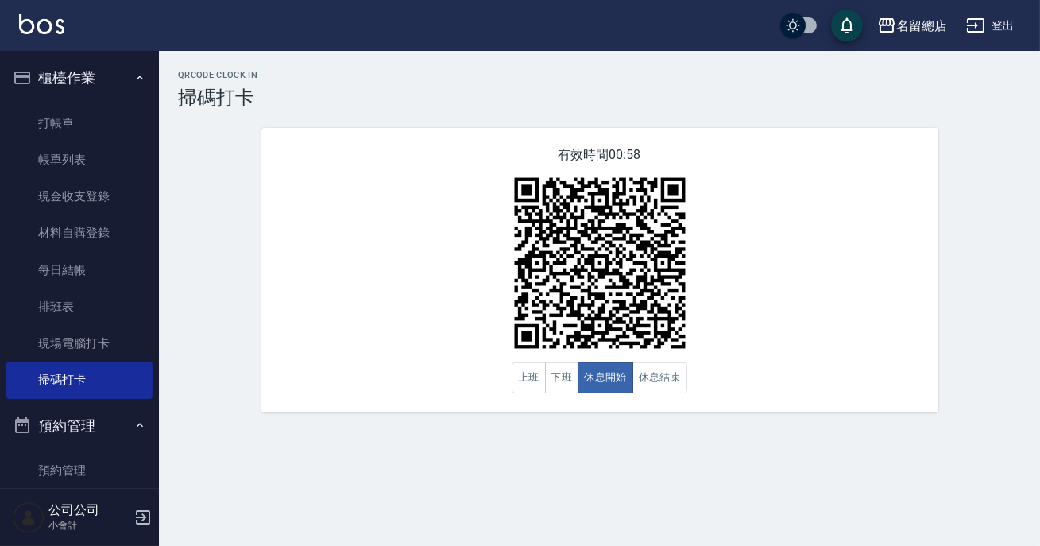
click at [693, 405] on div "有效時間 00:58 上班 下班 休息開始 休息結束" at bounding box center [599, 270] width 677 height 285
click at [683, 389] on button "休息結束" at bounding box center [661, 377] width 56 height 31
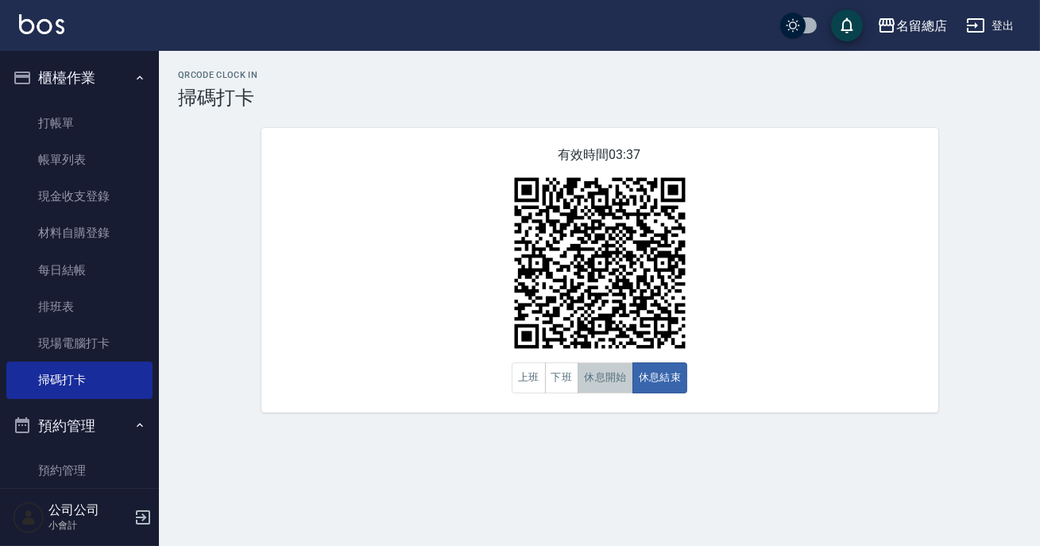
click at [590, 372] on button "休息開始" at bounding box center [606, 377] width 56 height 31
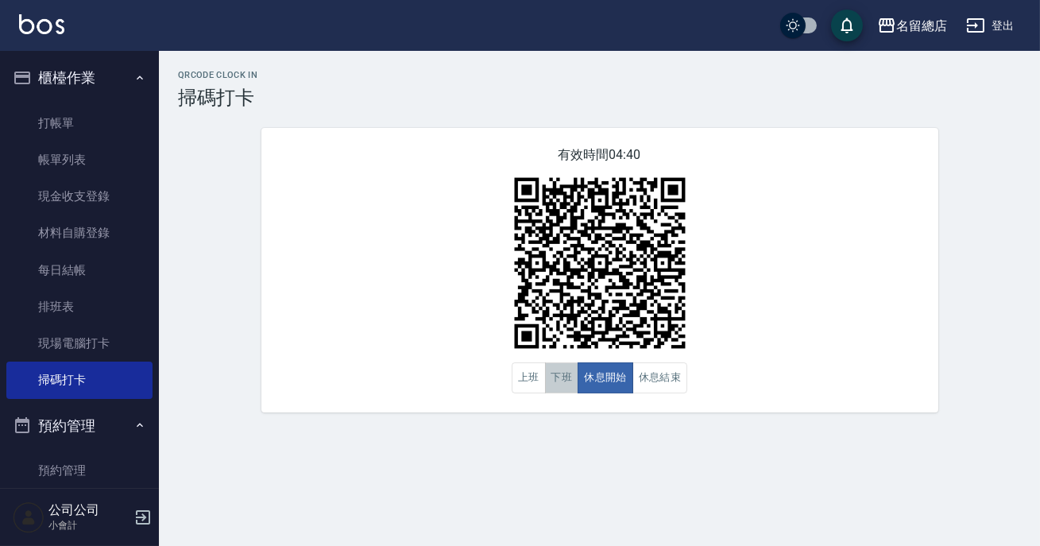
click at [558, 381] on button "下班" at bounding box center [562, 377] width 34 height 31
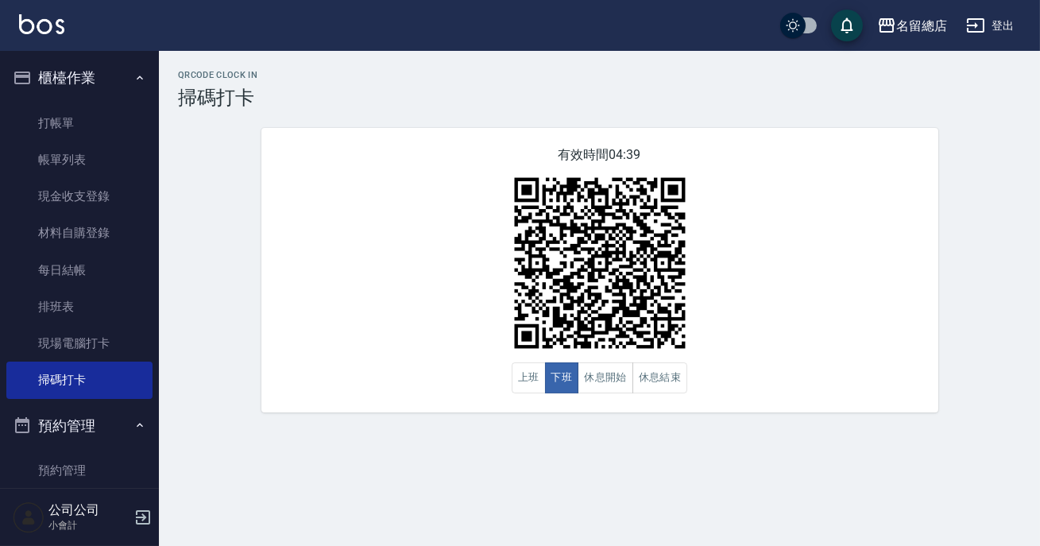
click at [573, 448] on div "QRcode Clock In 掃碼打卡 有效時間 04:39 上班 下班 休息開始 休息結束" at bounding box center [520, 273] width 1040 height 546
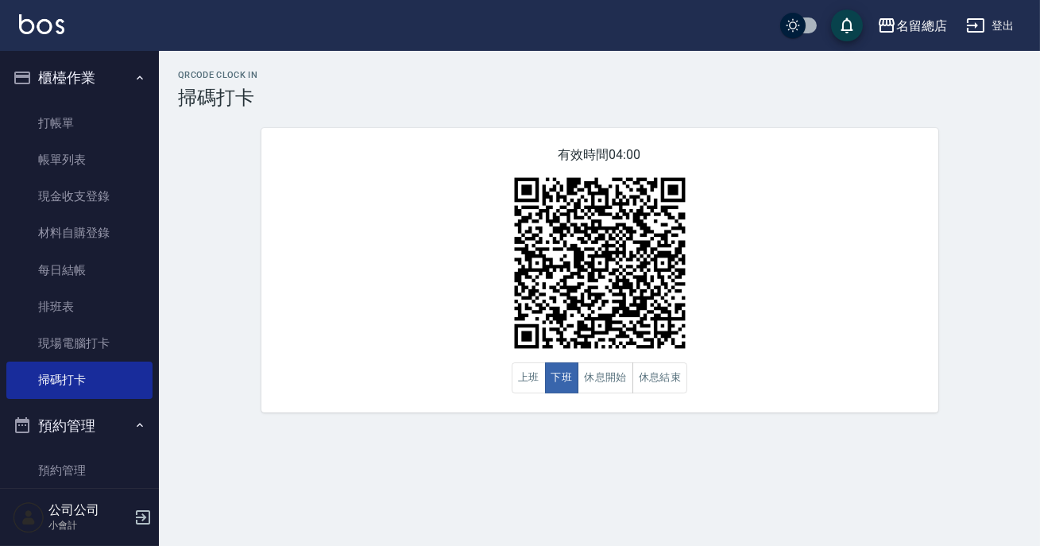
click at [574, 450] on div "QRcode Clock In 掃碼打卡 有效時間 04:00 上班 下班 休息開始 休息結束" at bounding box center [520, 273] width 1040 height 546
click at [656, 385] on button "休息結束" at bounding box center [661, 377] width 56 height 31
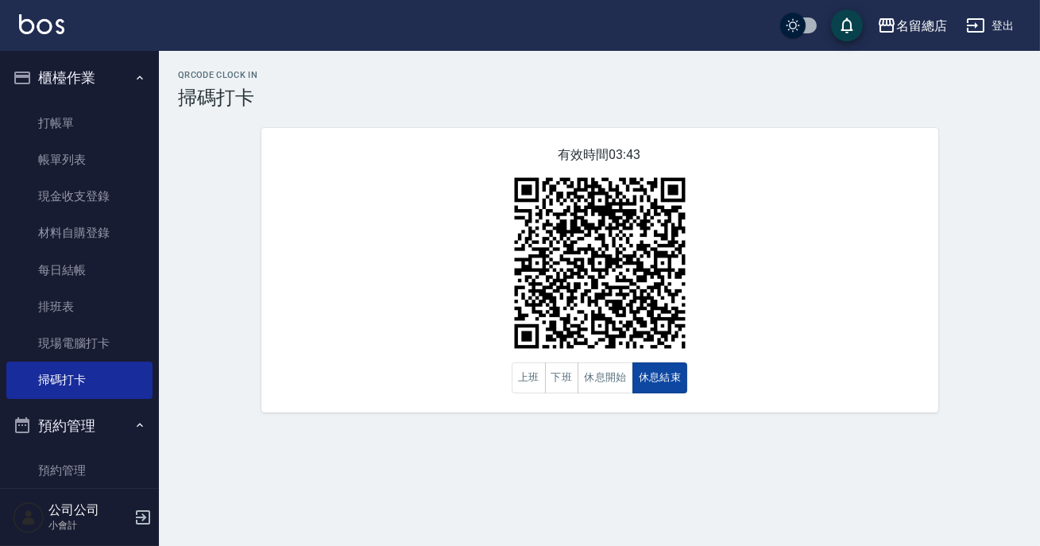
click at [645, 389] on button "休息結束" at bounding box center [661, 377] width 56 height 31
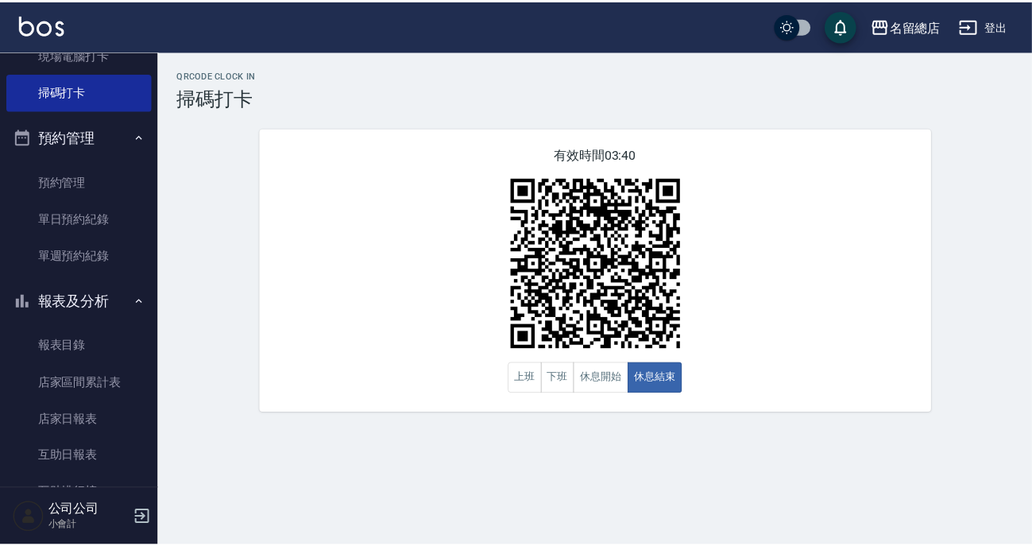
scroll to position [433, 0]
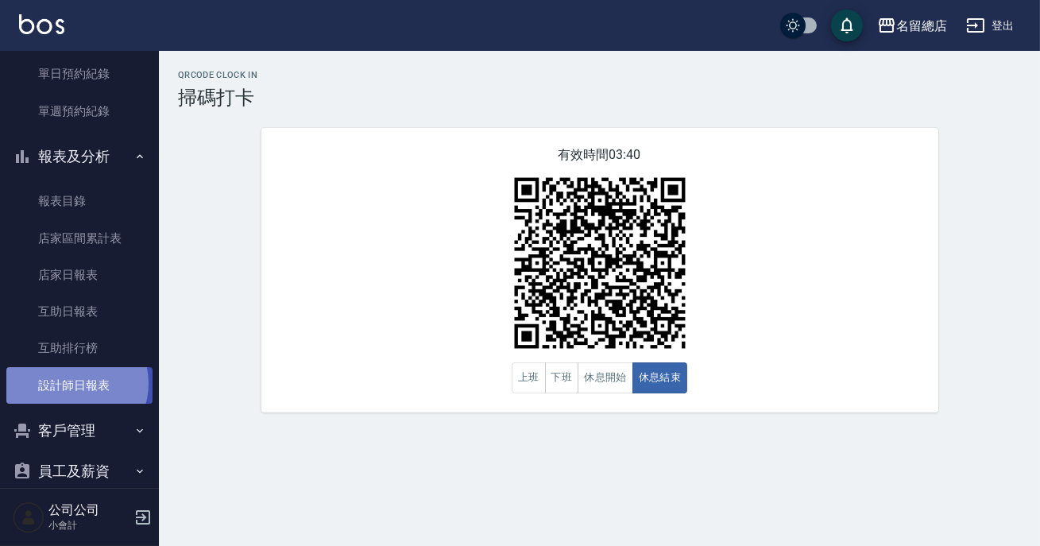
click at [72, 383] on link "設計師日報表" at bounding box center [79, 385] width 146 height 37
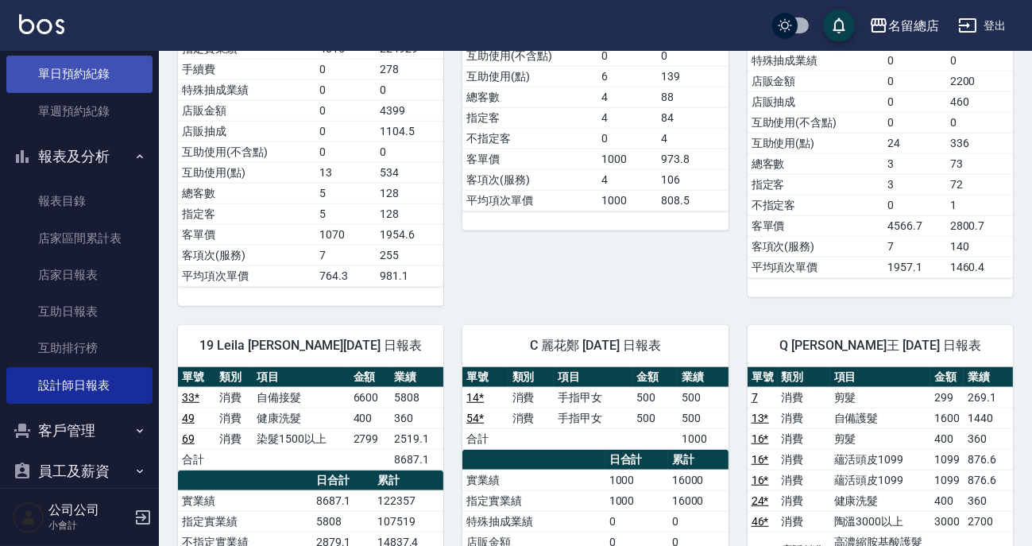
scroll to position [216, 0]
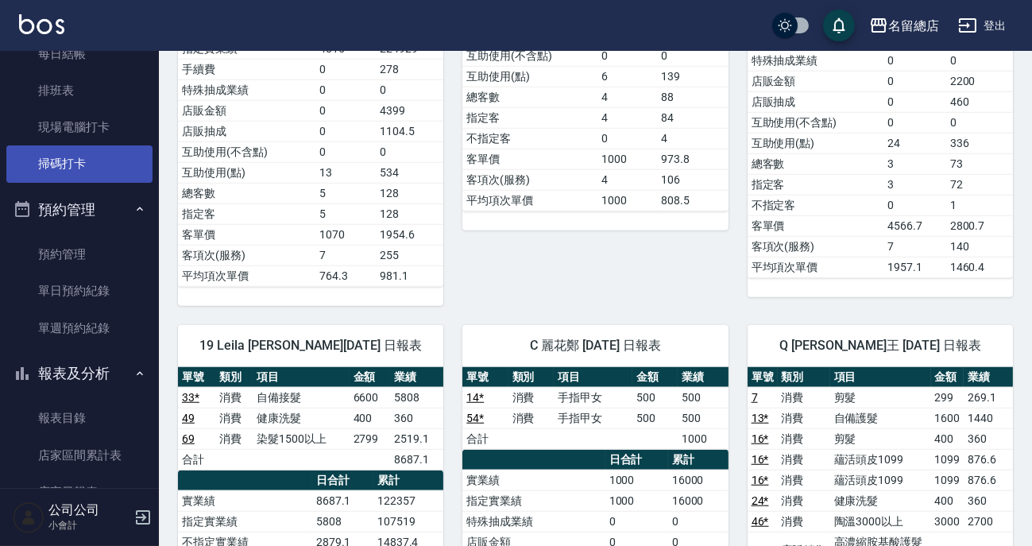
click at [64, 157] on link "掃碼打卡" at bounding box center [79, 163] width 146 height 37
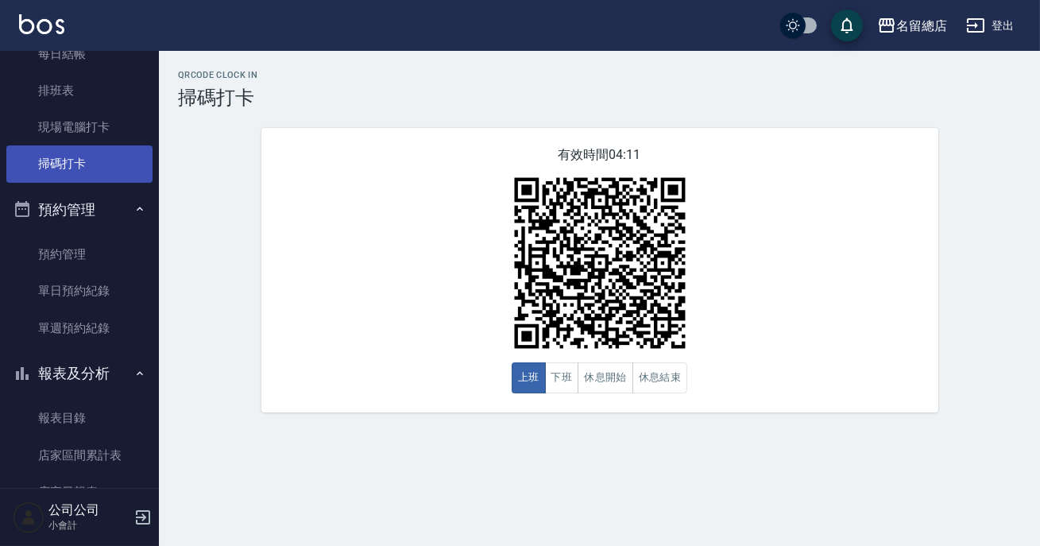
click at [64, 157] on link "掃碼打卡" at bounding box center [79, 163] width 146 height 37
click at [562, 379] on button "下班" at bounding box center [562, 377] width 34 height 31
